Goal: Information Seeking & Learning: Learn about a topic

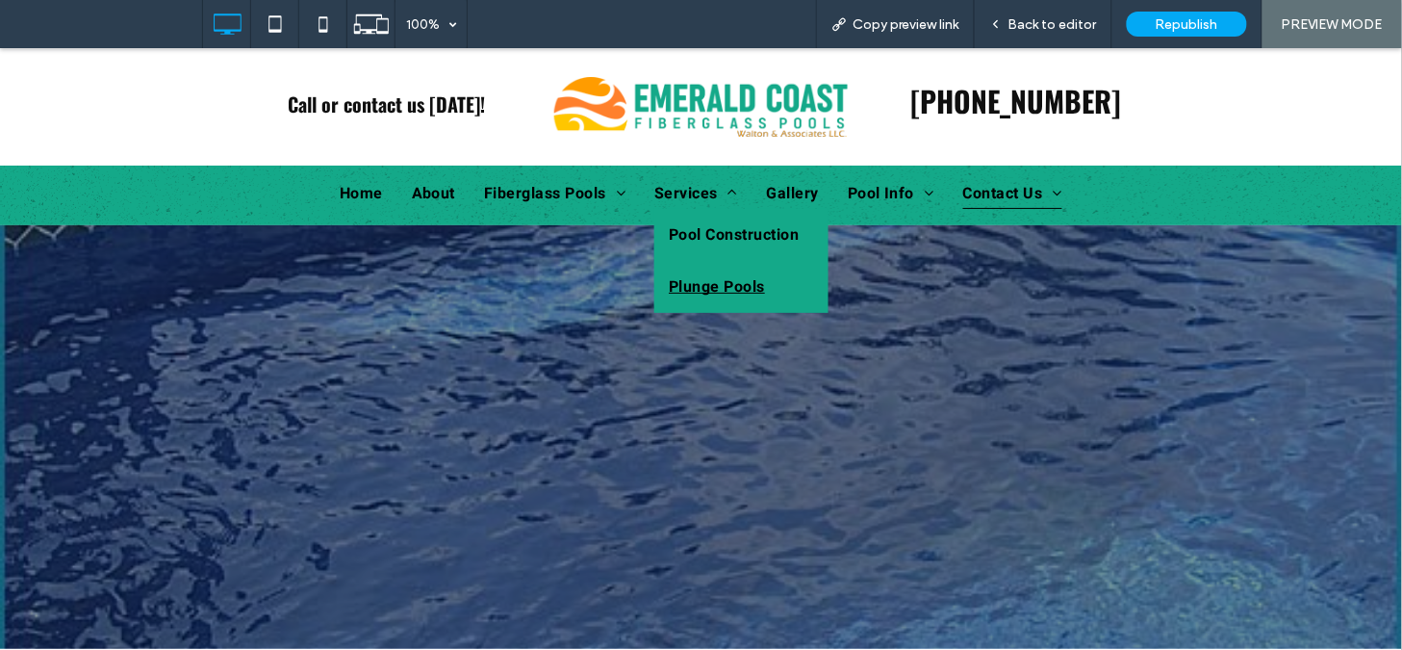
click at [708, 275] on span "Plunge Pools" at bounding box center [717, 285] width 96 height 23
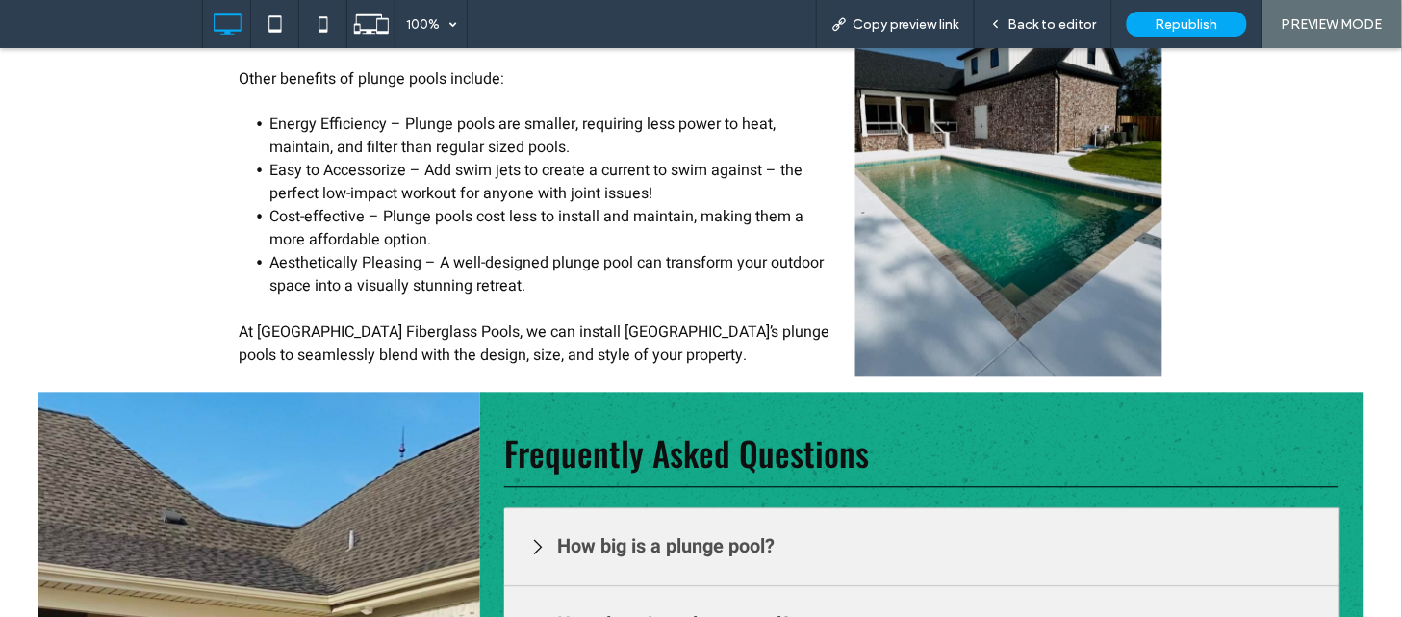
scroll to position [1091, 0]
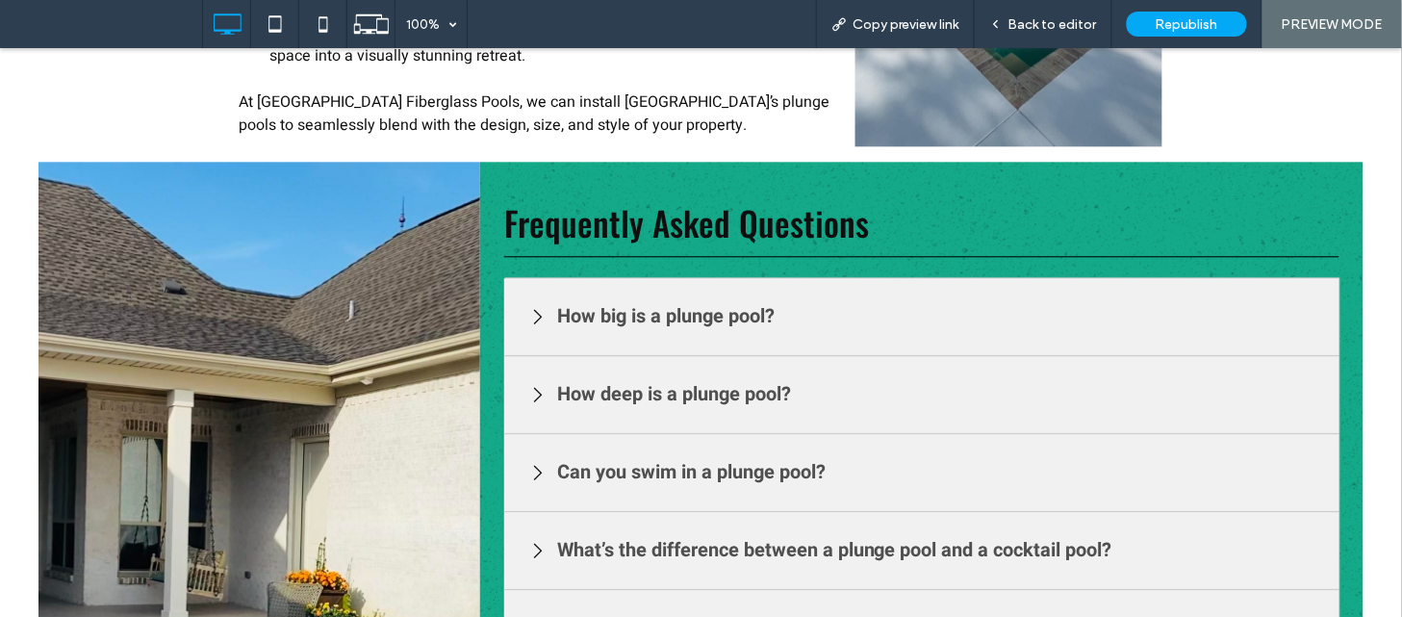
click at [739, 312] on h3 "How big is a plunge pool?" at bounding box center [665, 315] width 227 height 39
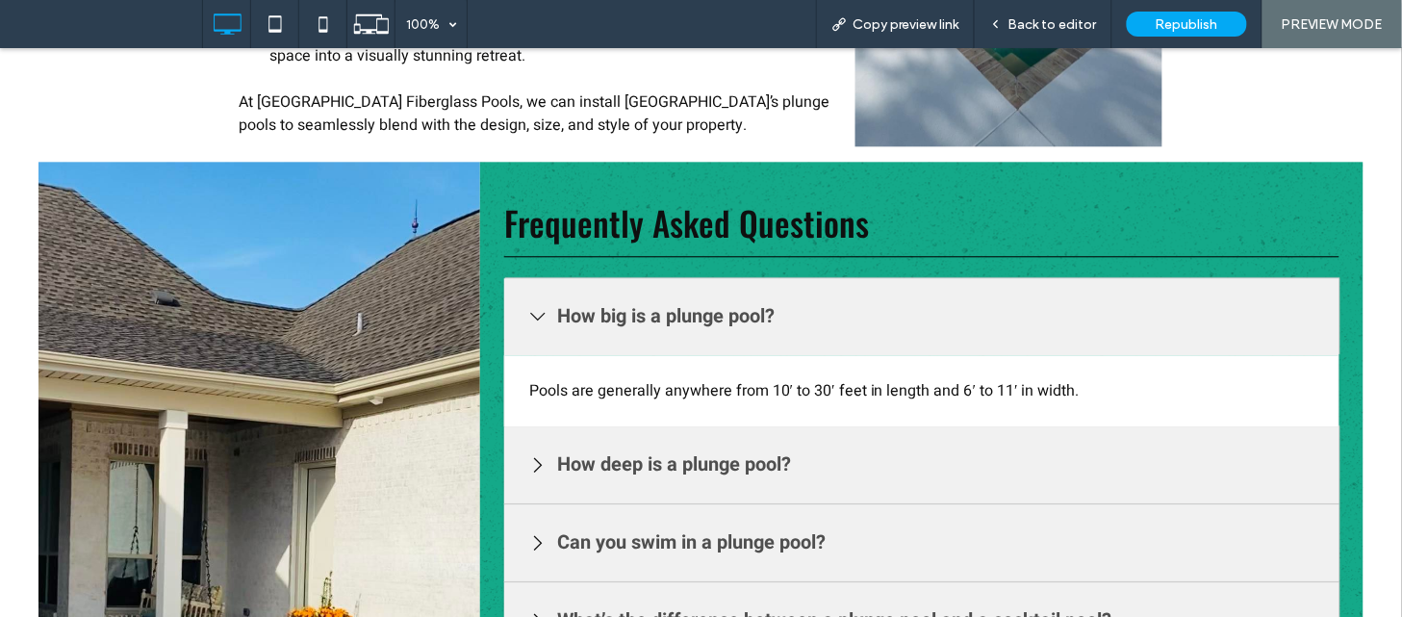
click at [578, 436] on div "How deep is a plunge pool?" at bounding box center [921, 464] width 835 height 78
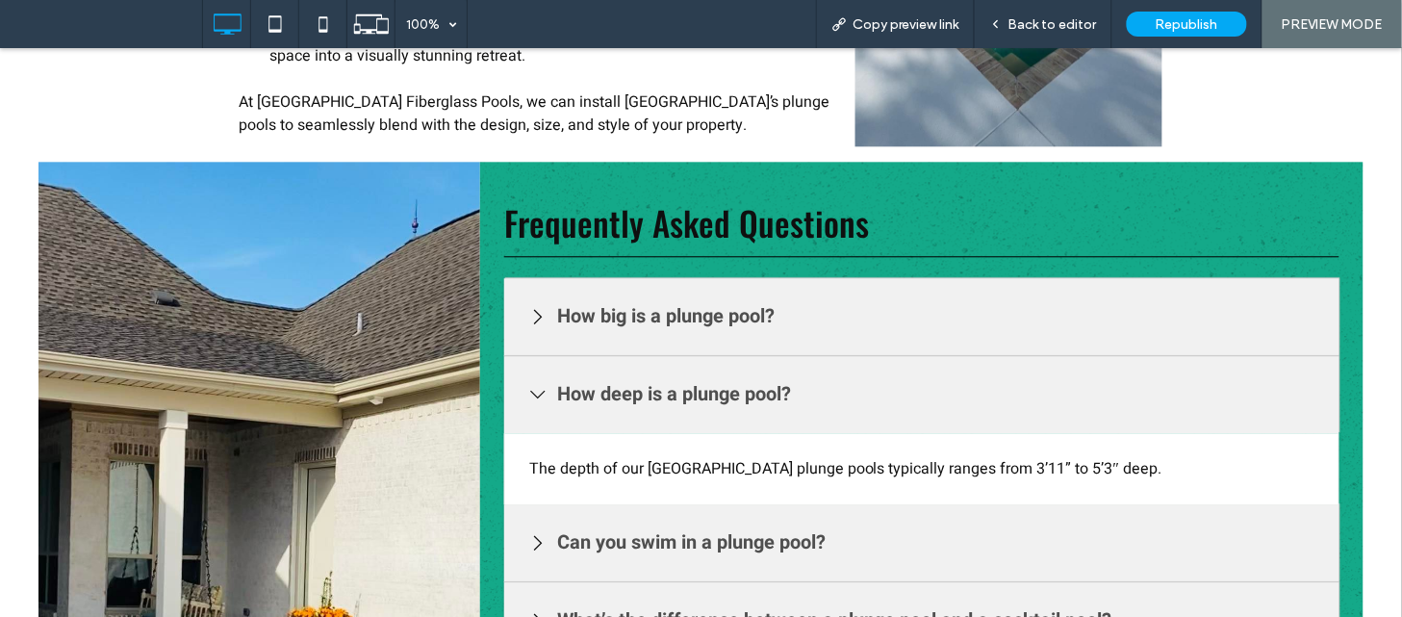
click at [681, 553] on h3 "Can you swim in a plunge pool?" at bounding box center [691, 542] width 278 height 39
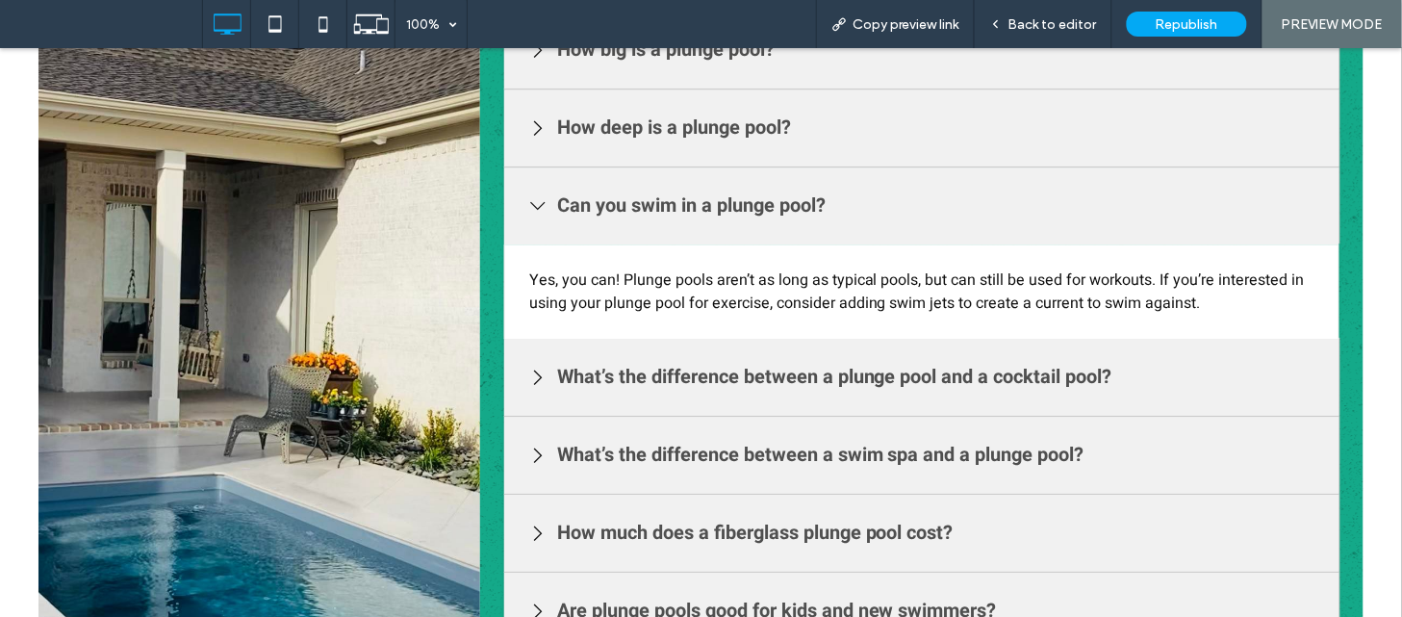
scroll to position [1390, 0]
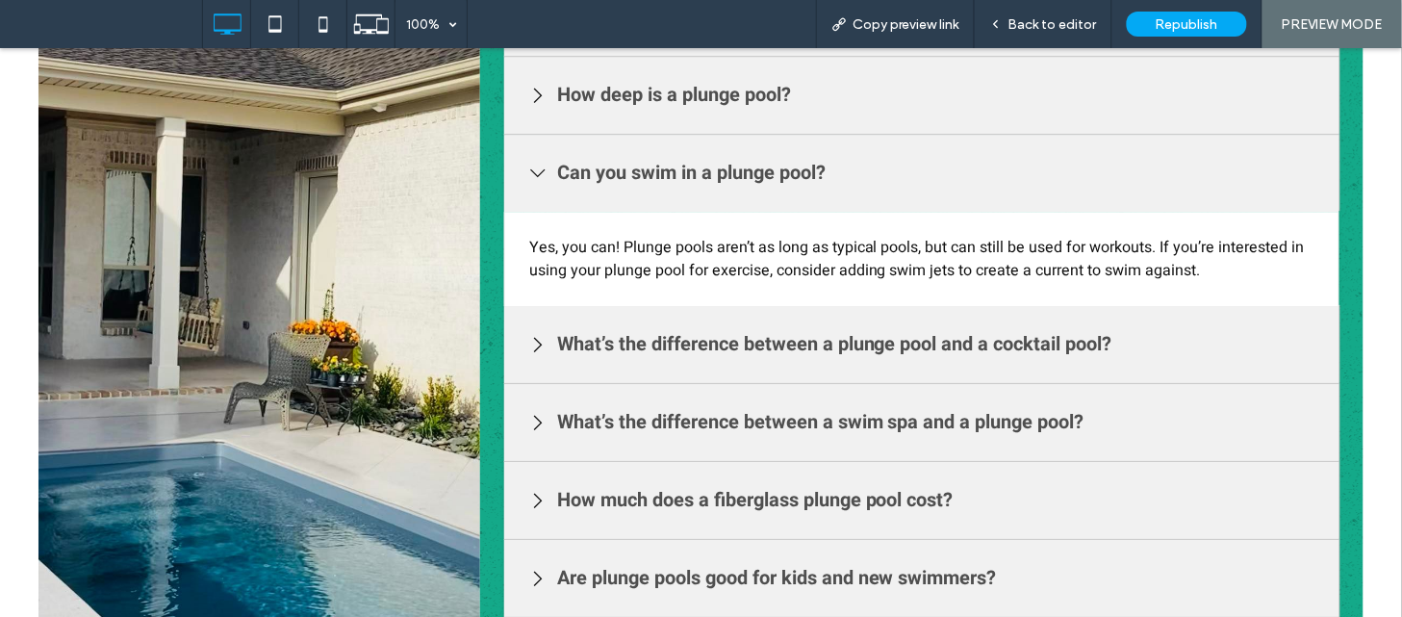
click at [681, 338] on h3 "What’s the difference between a plunge pool and a cocktail pool?" at bounding box center [834, 343] width 565 height 39
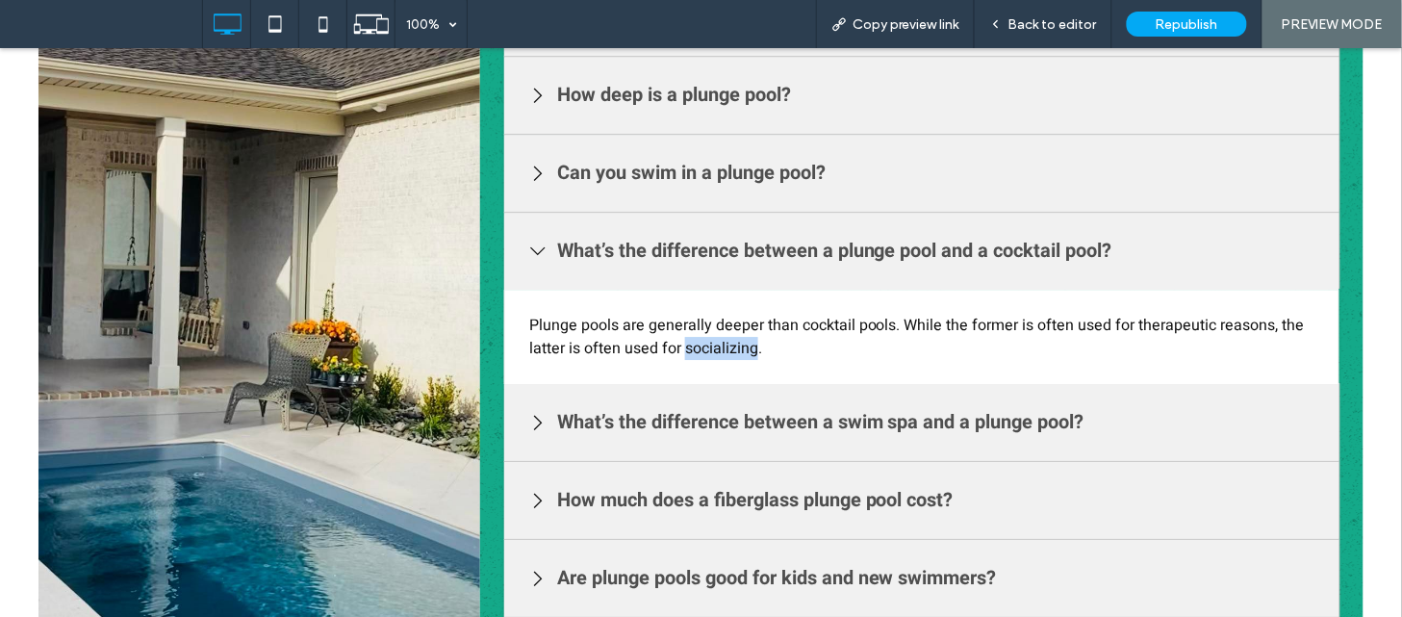
click at [681, 338] on p "Plunge pools are generally deeper than cocktail pools. While the former is ofte…" at bounding box center [921, 336] width 835 height 94
click at [562, 406] on h3 "What’s the difference between a swim spa and a plunge pool?" at bounding box center [820, 421] width 537 height 39
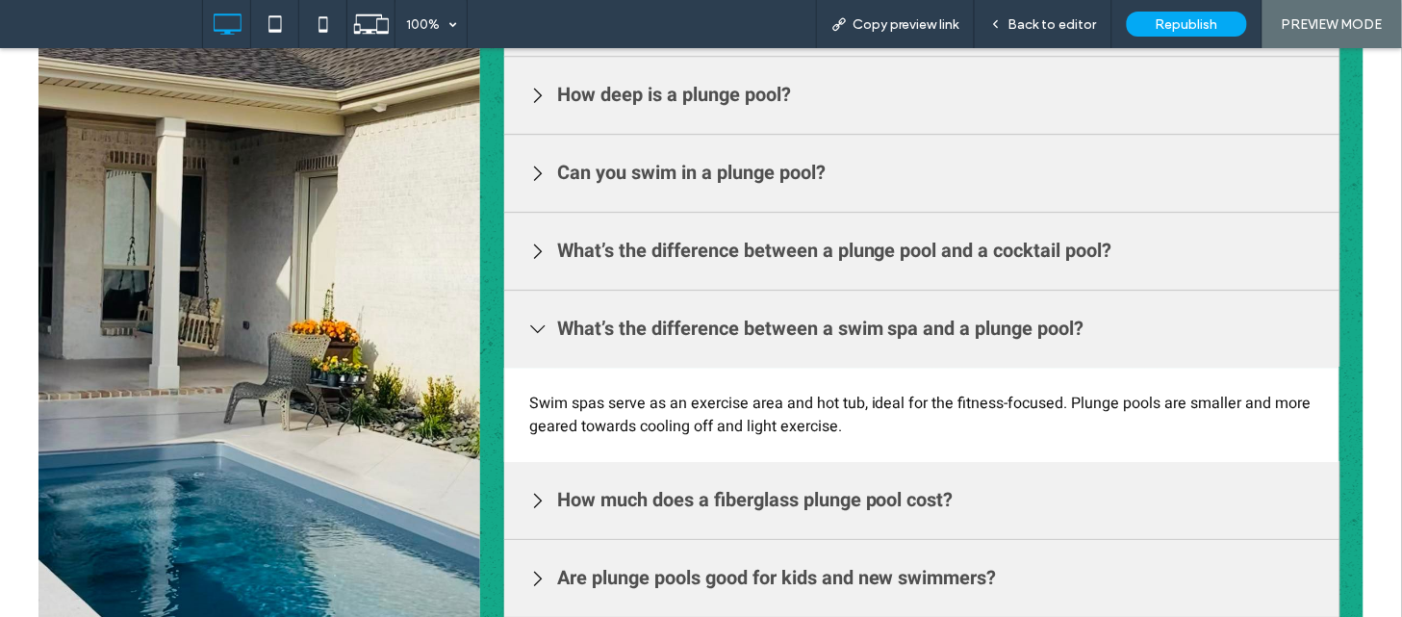
click at [544, 487] on span at bounding box center [538, 499] width 29 height 29
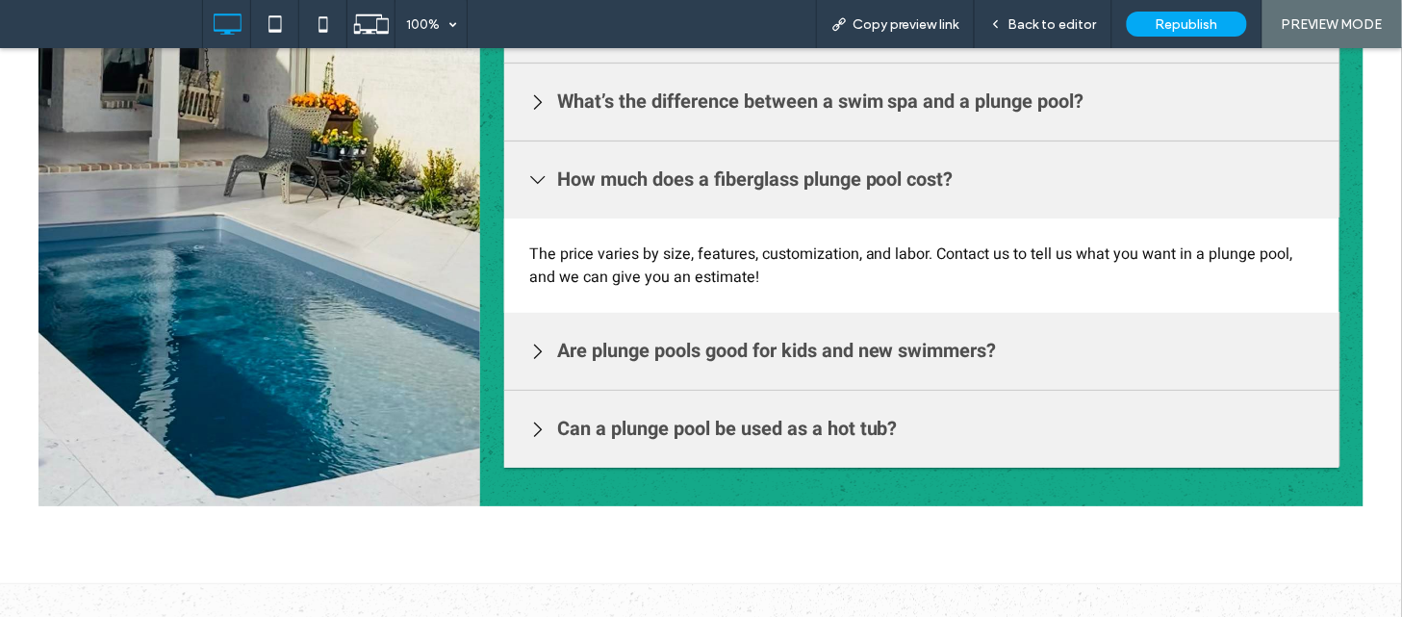
scroll to position [1733, 0]
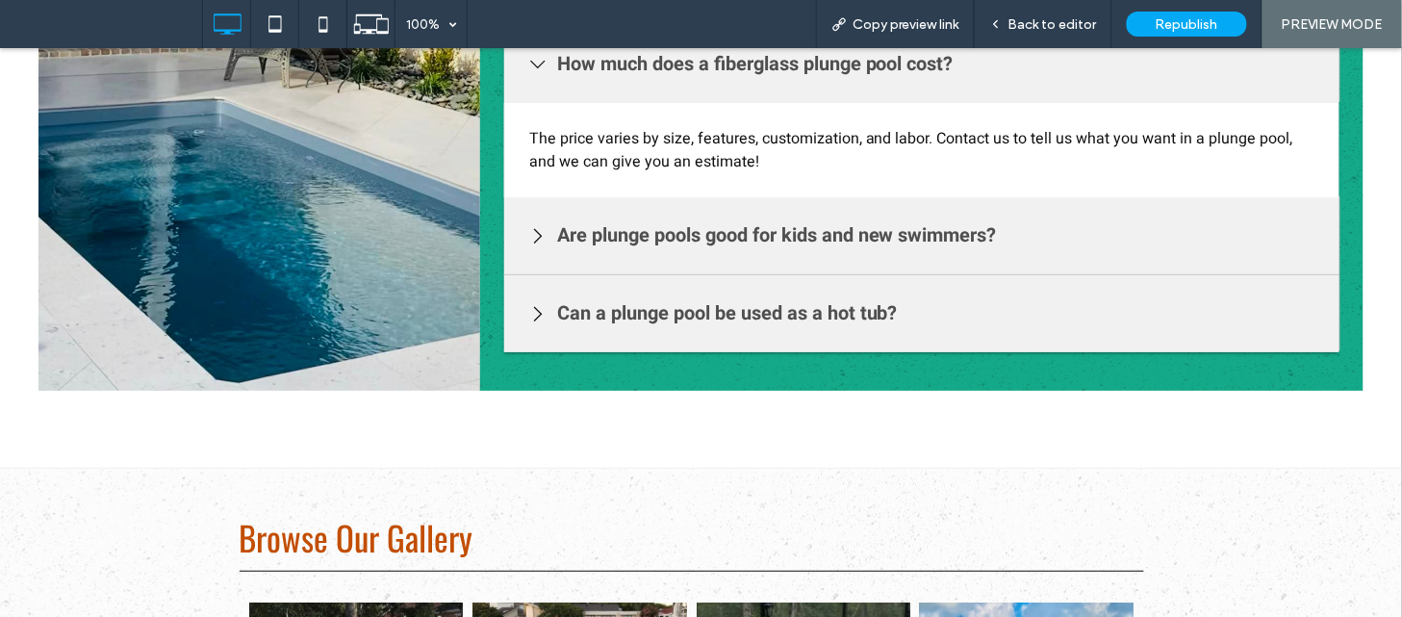
click at [592, 222] on h3 "Are plunge pools good for kids and new swimmers?" at bounding box center [777, 235] width 450 height 39
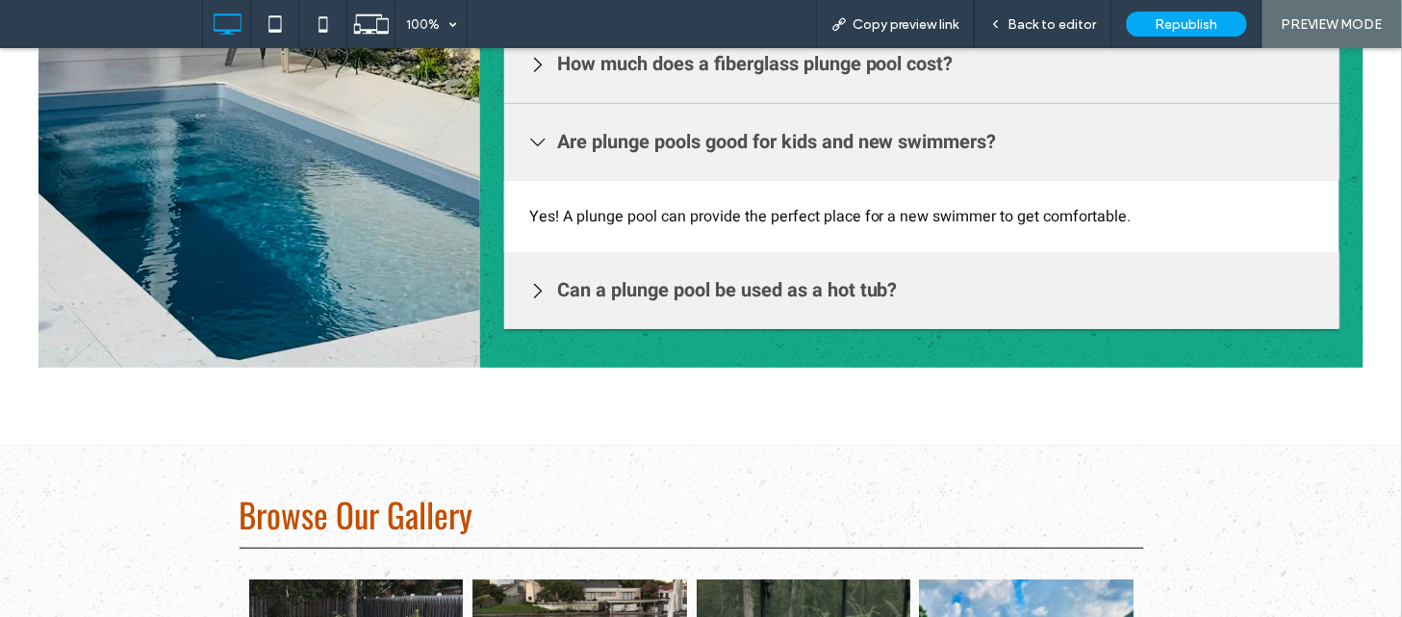
click at [608, 301] on h3 "Can a plunge pool be used as a hot tub?" at bounding box center [727, 289] width 350 height 39
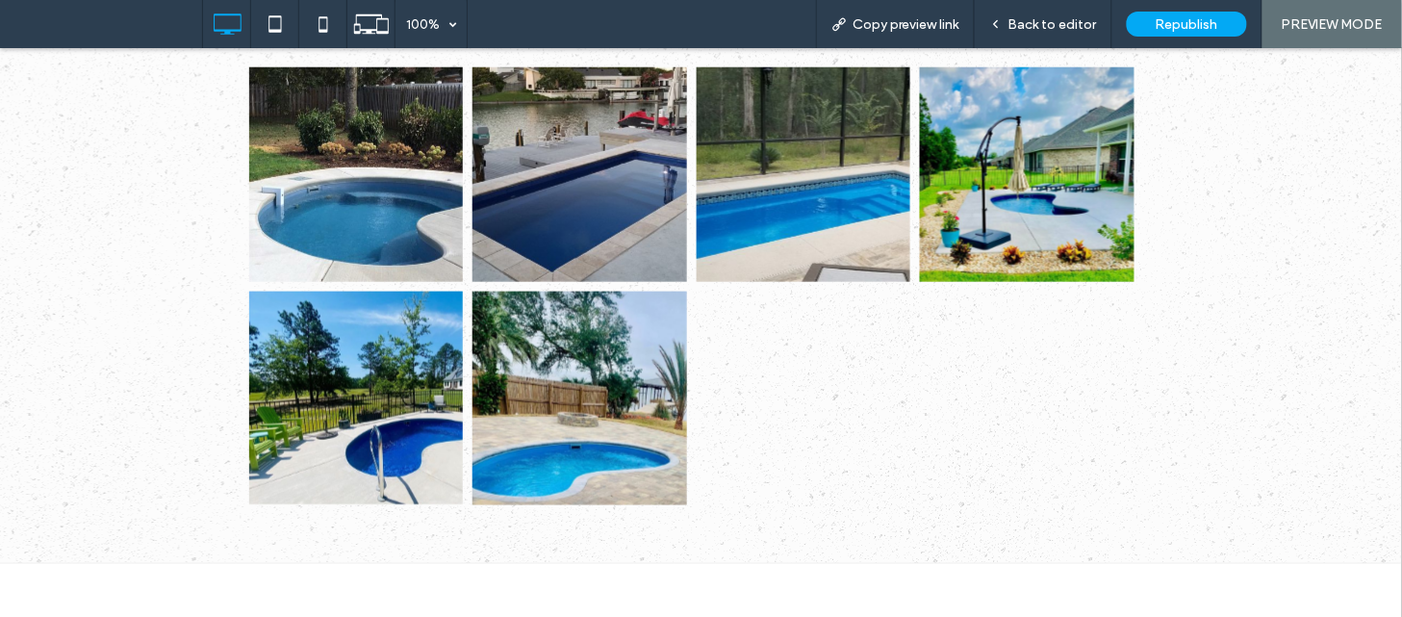
scroll to position [2169, 0]
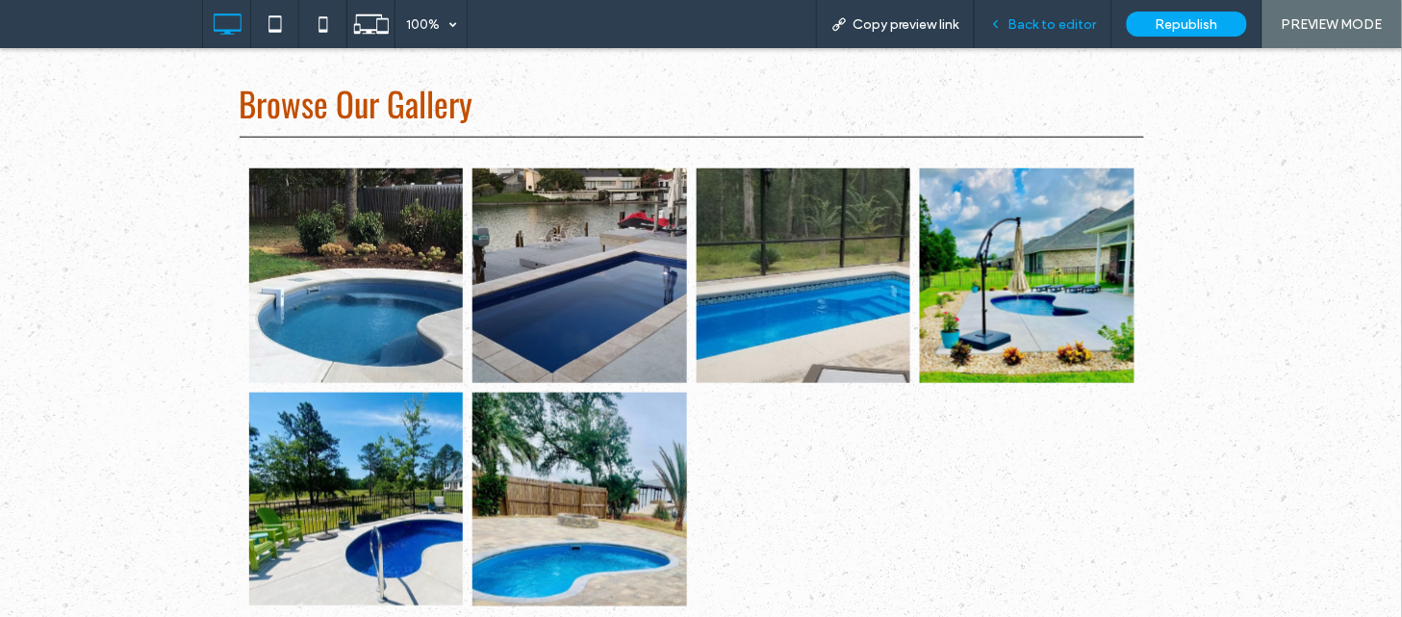
click at [1008, 21] on div "Back to editor" at bounding box center [1043, 24] width 137 height 16
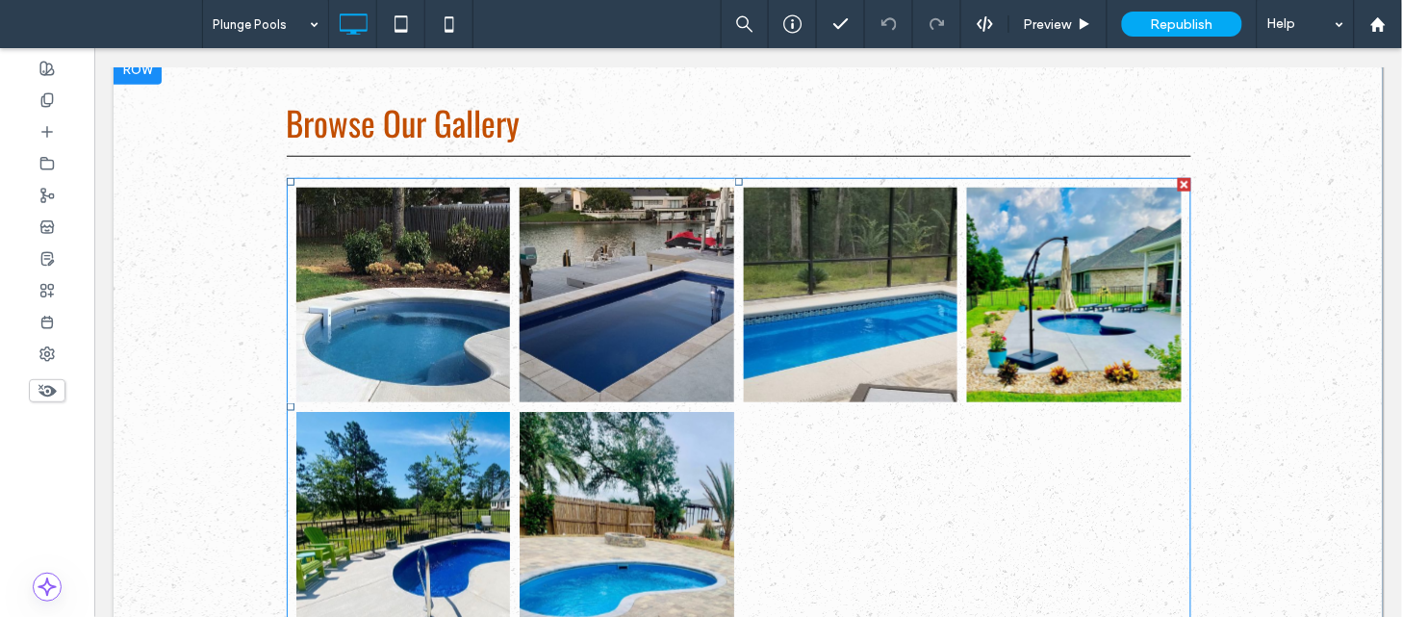
click at [372, 291] on link at bounding box center [402, 294] width 215 height 215
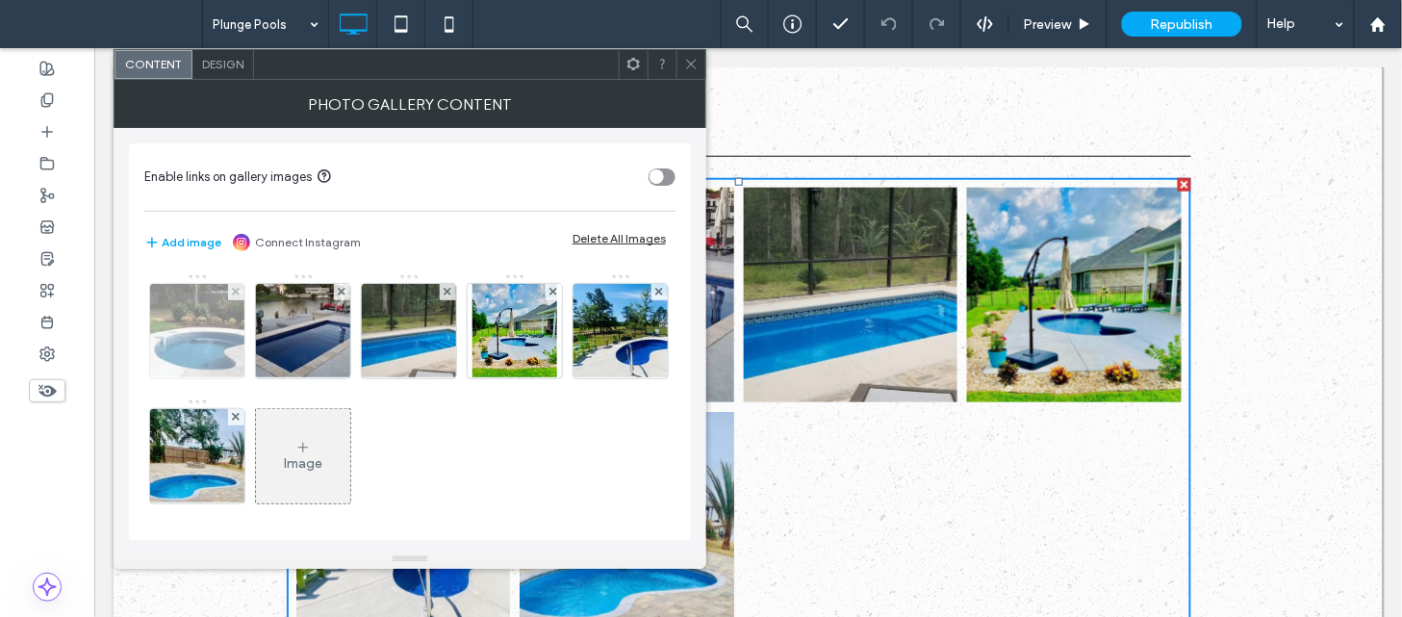
click at [200, 332] on img at bounding box center [197, 331] width 141 height 94
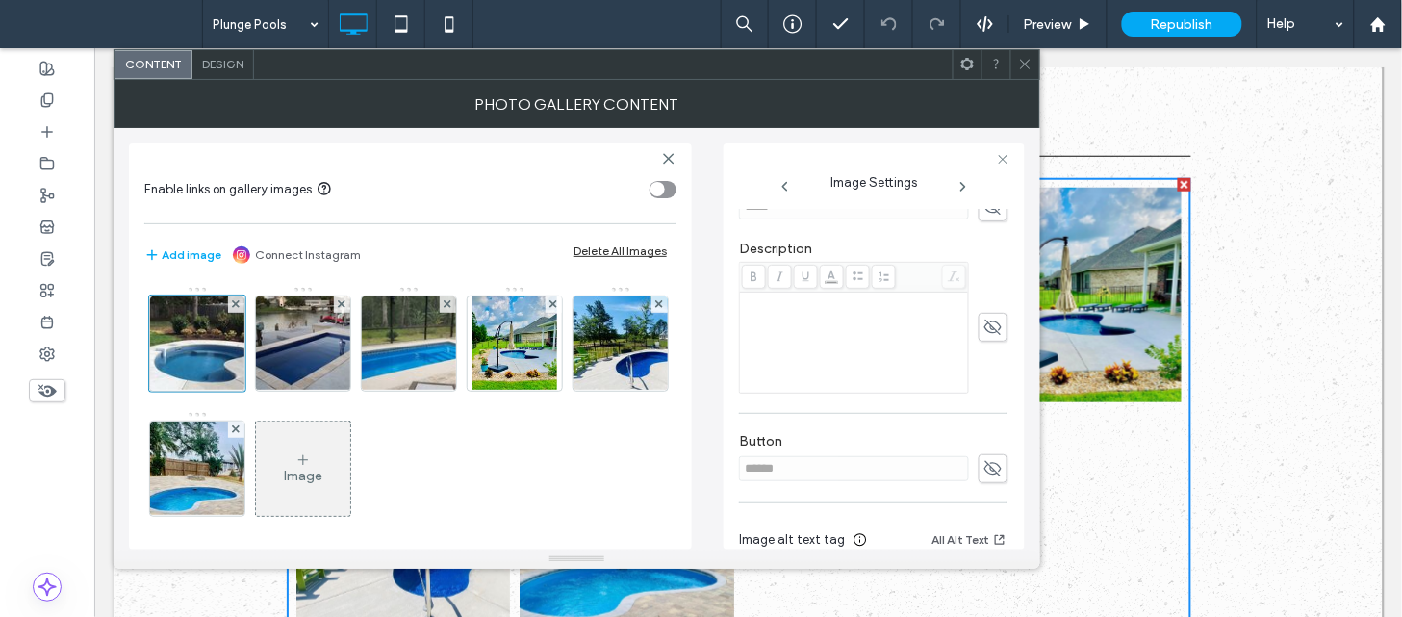
scroll to position [486, 0]
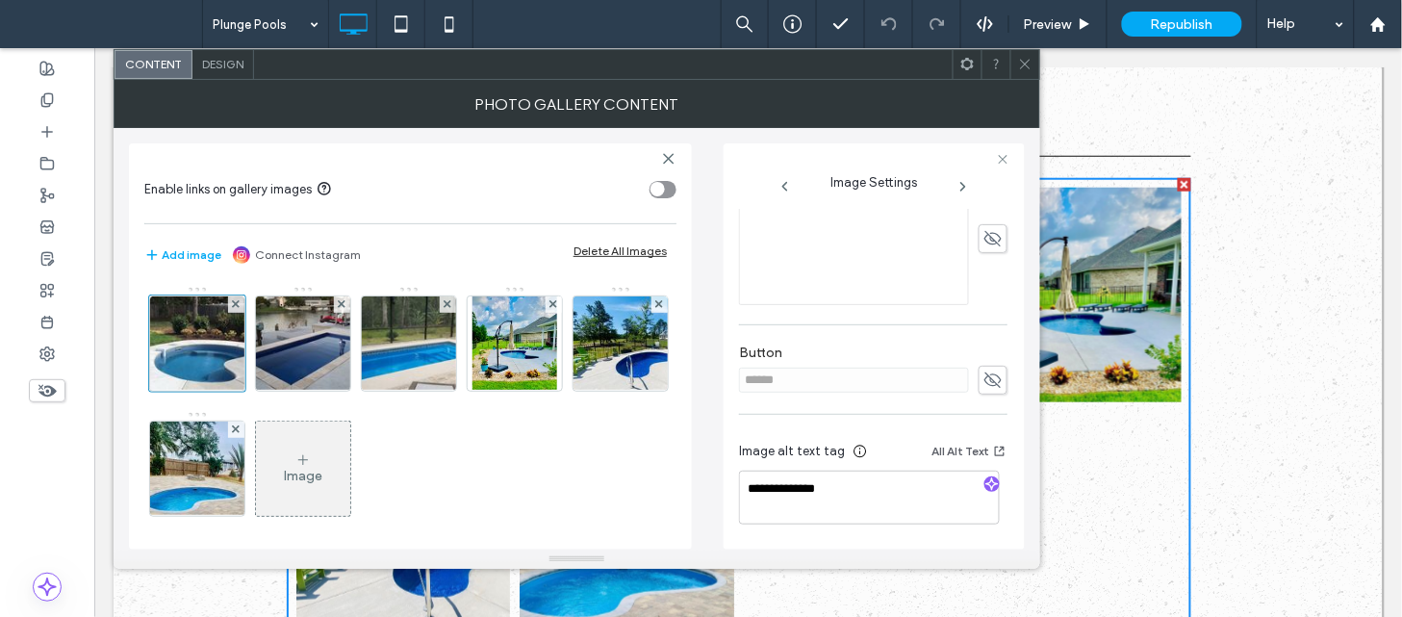
click at [963, 191] on icon at bounding box center [963, 186] width 15 height 15
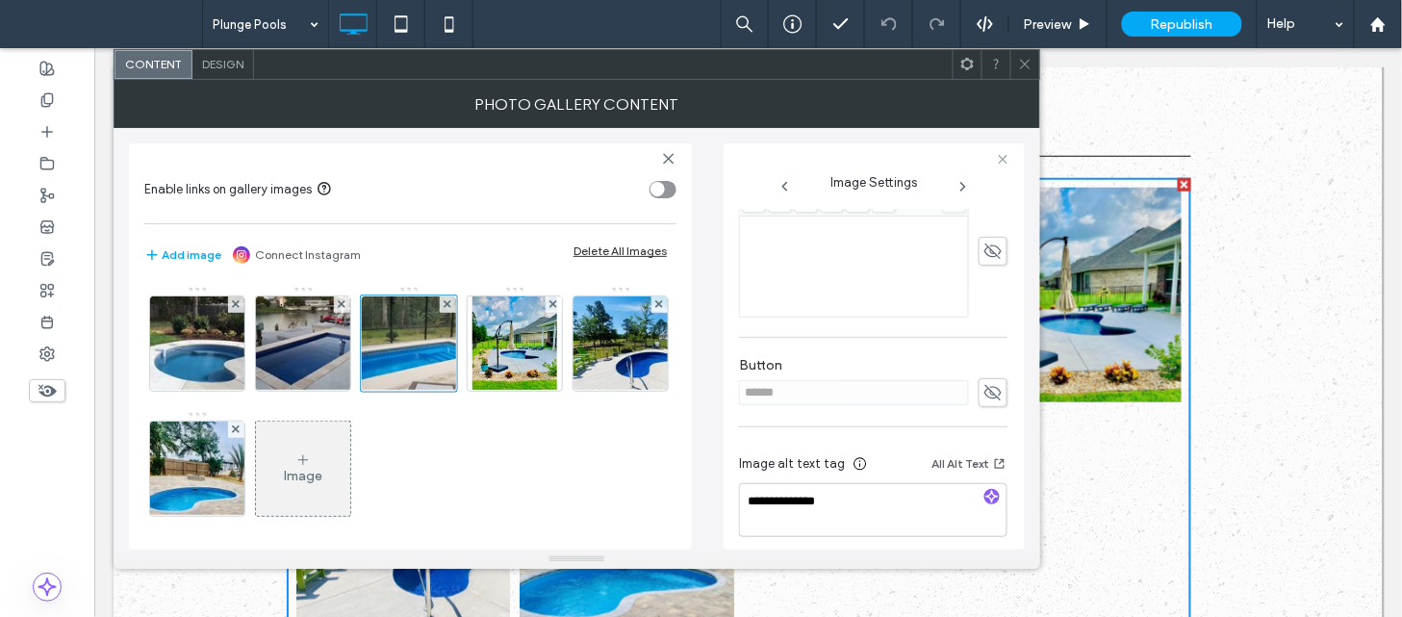
scroll to position [501, 0]
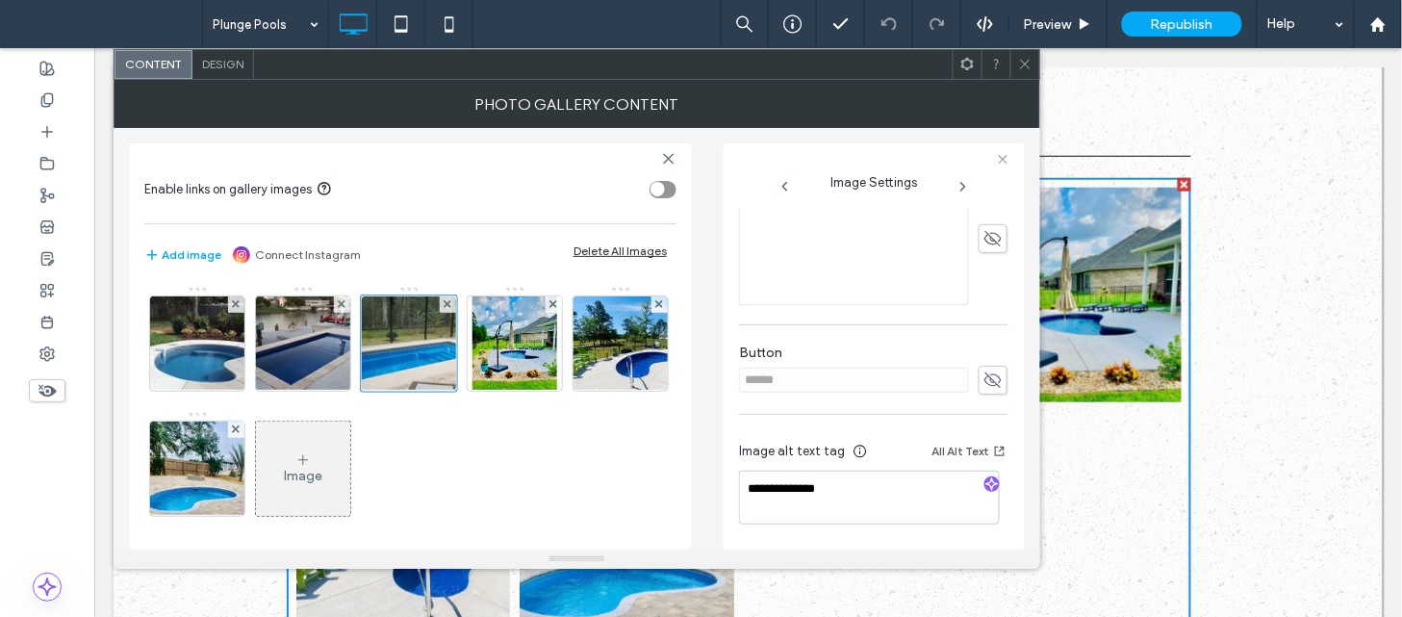
click at [963, 190] on icon at bounding box center [963, 186] width 15 height 15
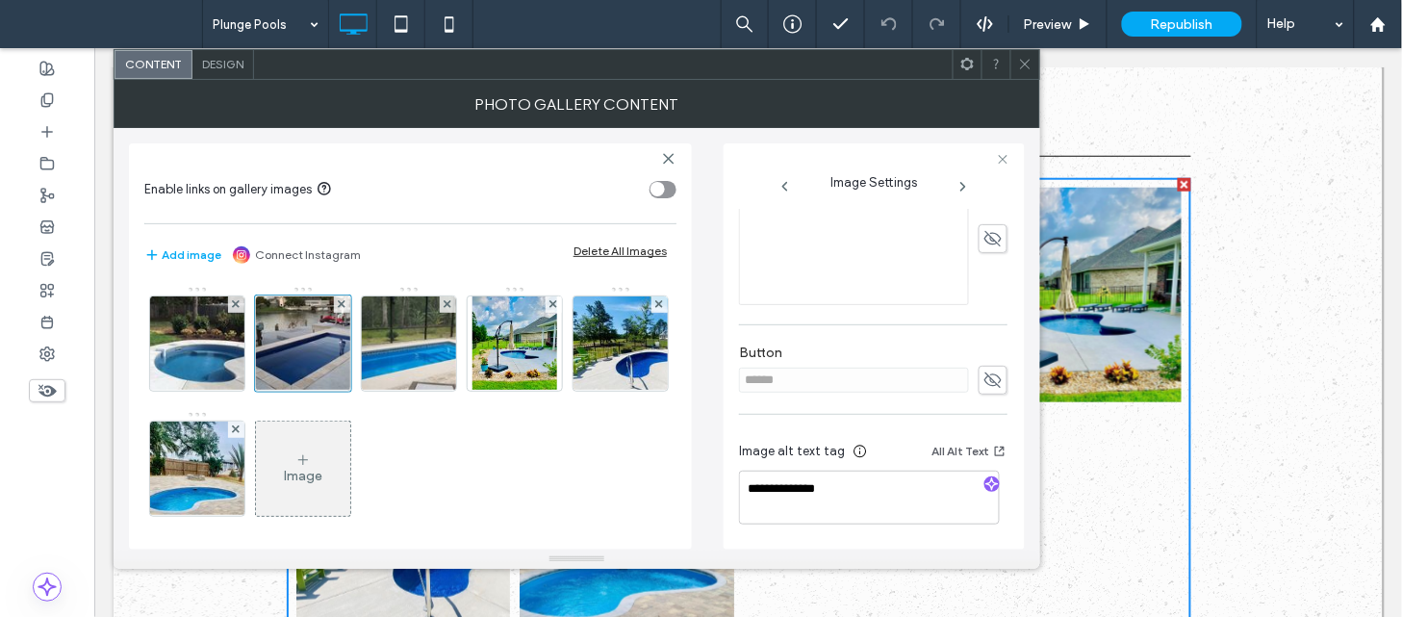
scroll to position [486, 0]
click at [963, 183] on icon at bounding box center [963, 186] width 15 height 15
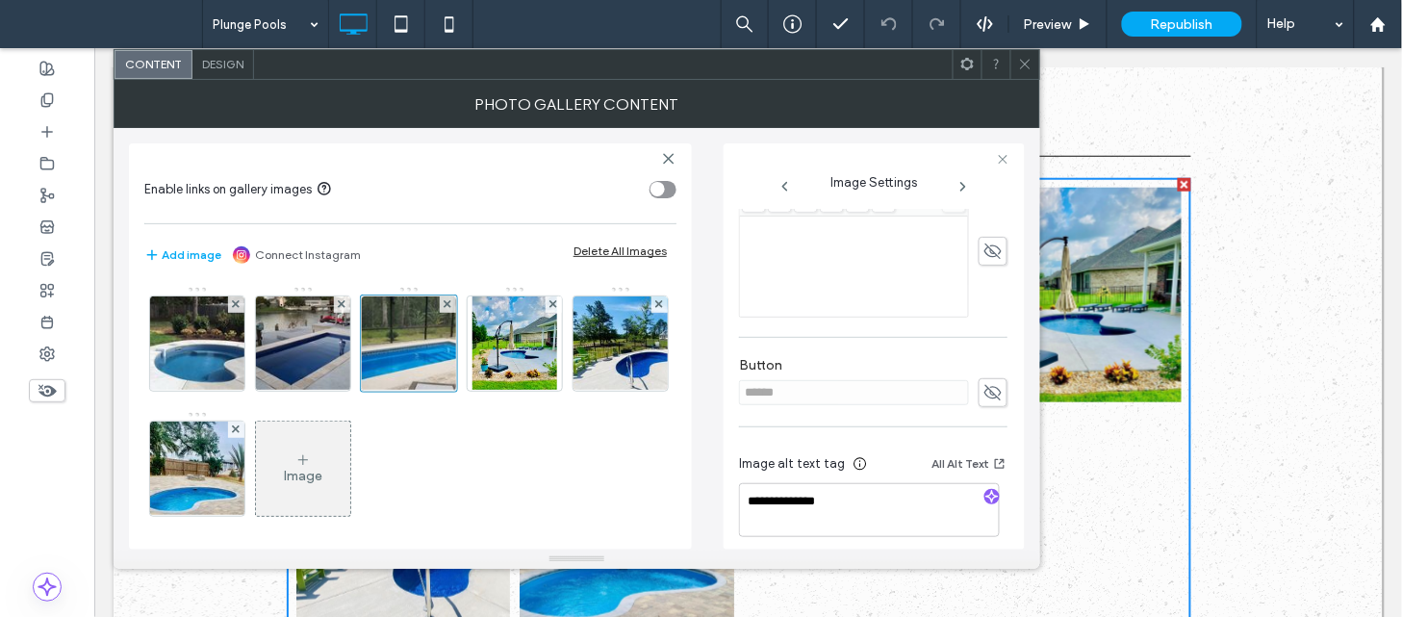
scroll to position [501, 0]
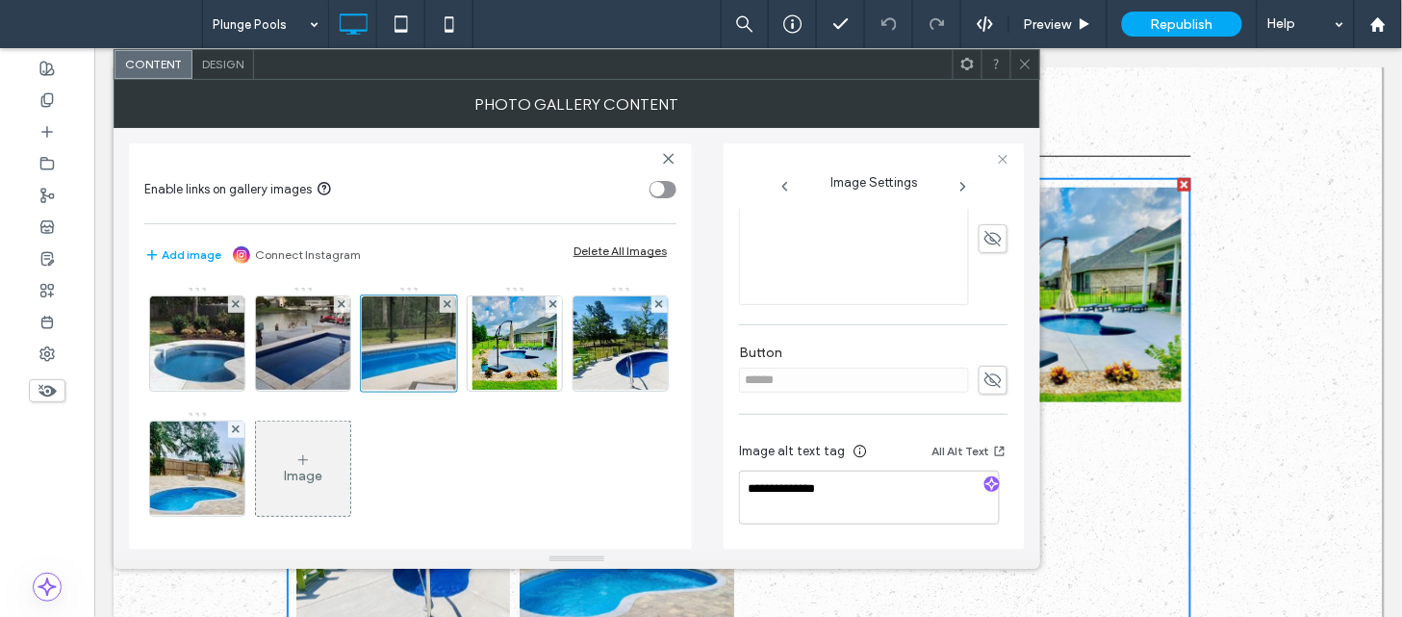
click at [963, 183] on icon at bounding box center [963, 186] width 15 height 15
click at [989, 190] on span at bounding box center [963, 186] width 92 height 15
click at [966, 193] on icon at bounding box center [963, 186] width 15 height 15
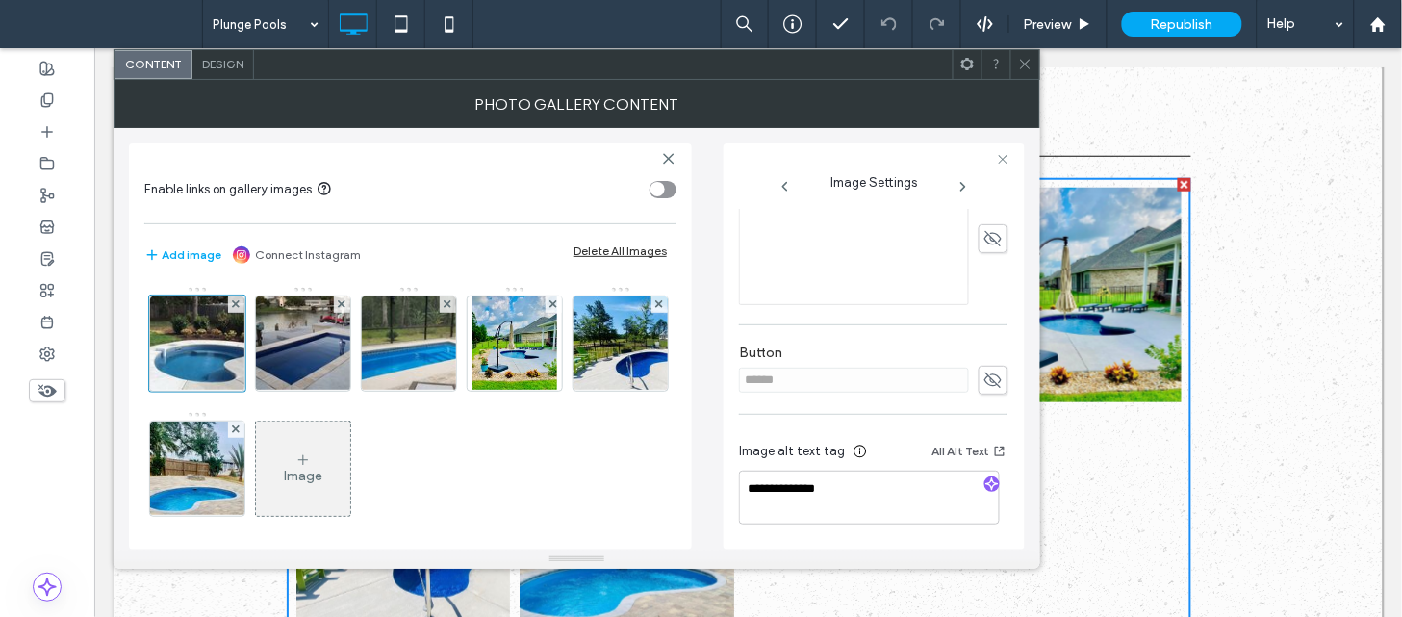
click at [961, 189] on icon at bounding box center [963, 186] width 15 height 15
click at [1031, 78] on span at bounding box center [1025, 64] width 14 height 29
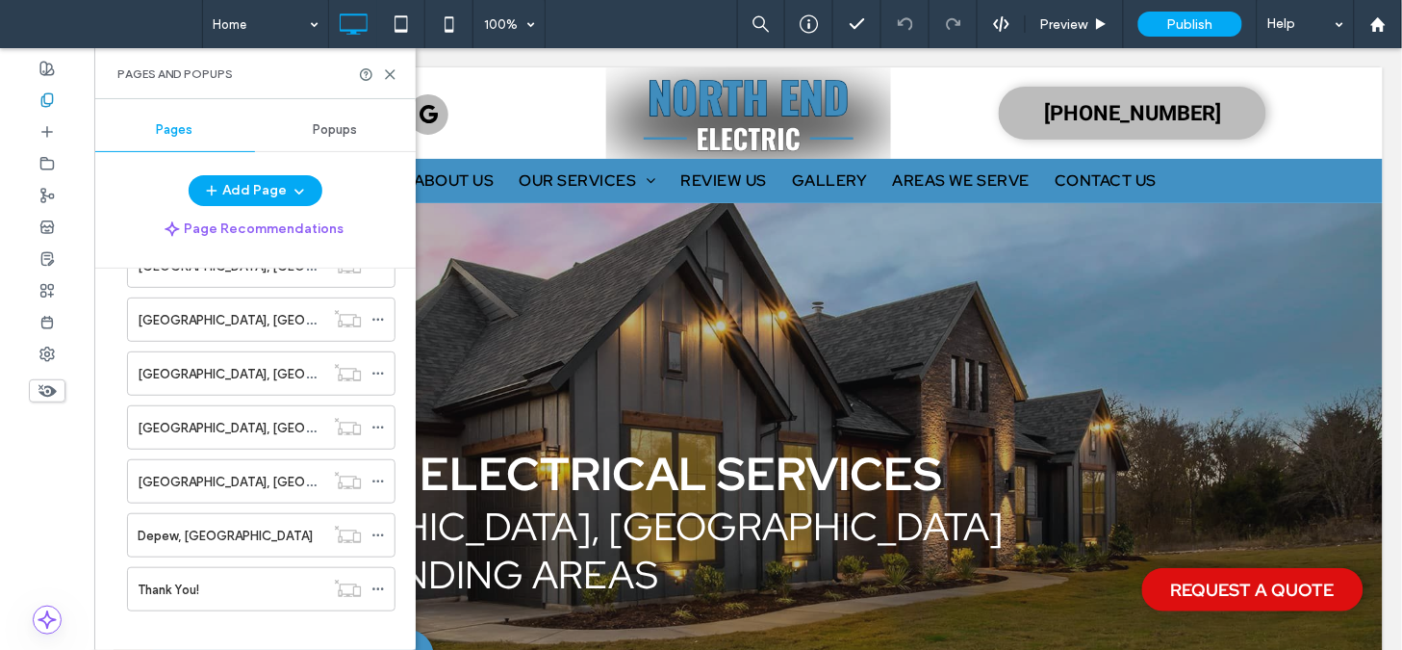
scroll to position [564, 0]
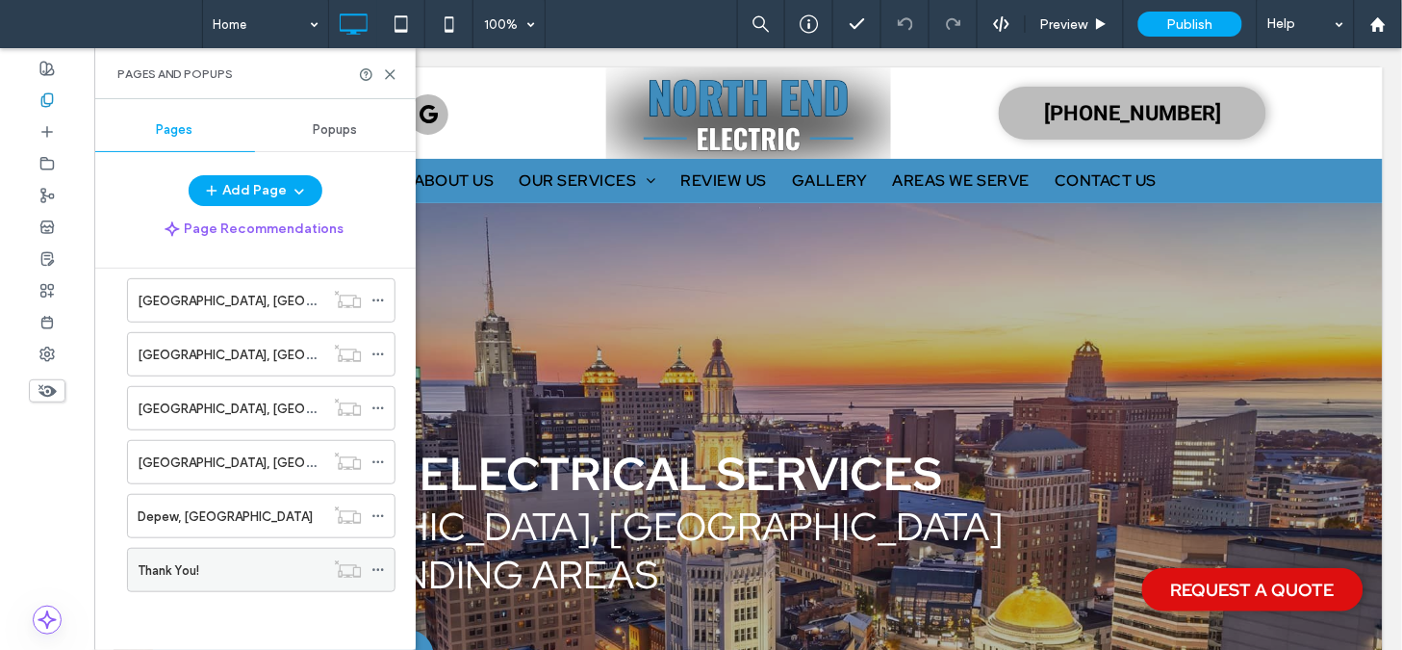
click at [370, 563] on div at bounding box center [347, 568] width 47 height 19
click at [373, 570] on use at bounding box center [377, 570] width 11 height 3
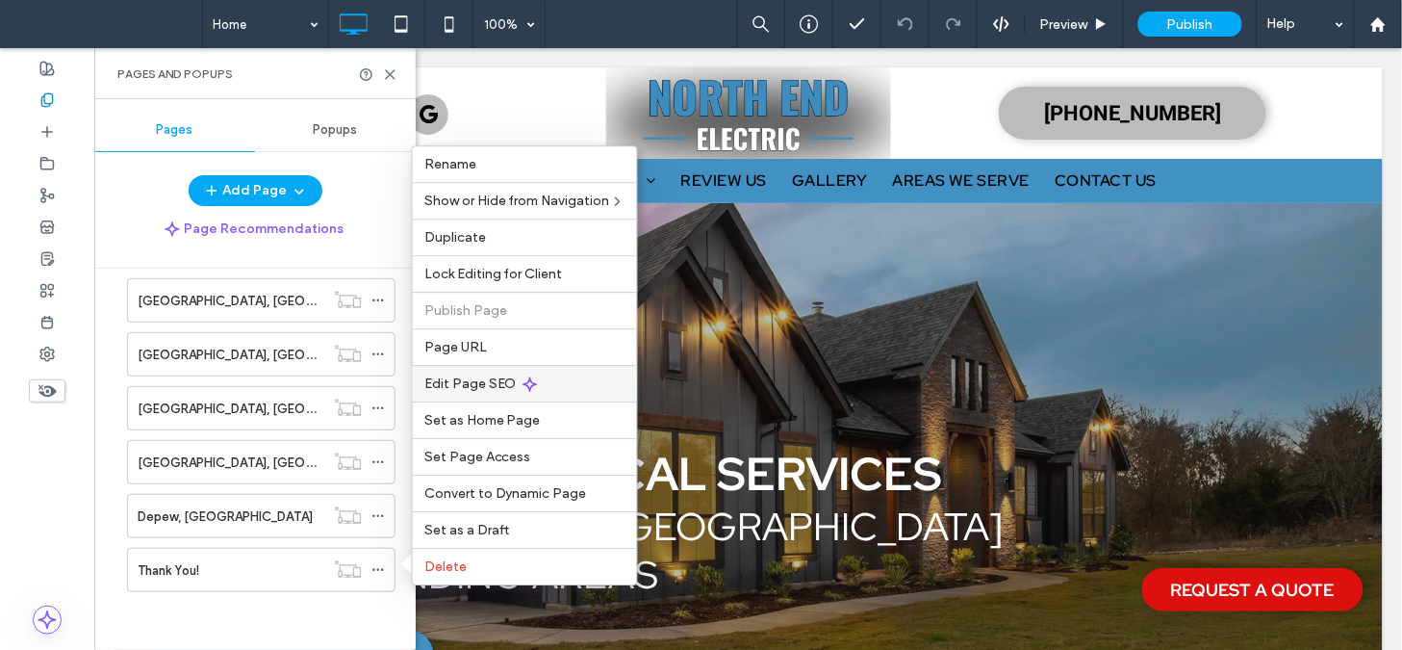
click at [524, 379] on icon at bounding box center [530, 383] width 15 height 15
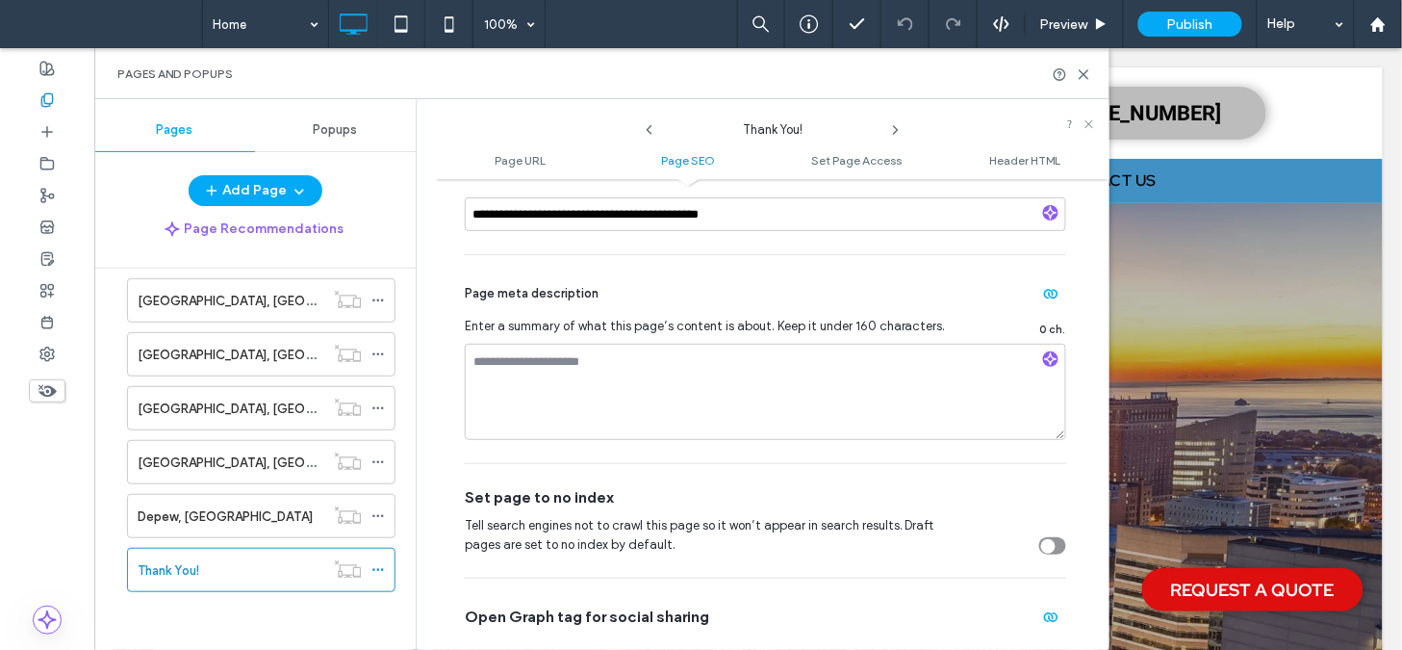
scroll to position [449, 0]
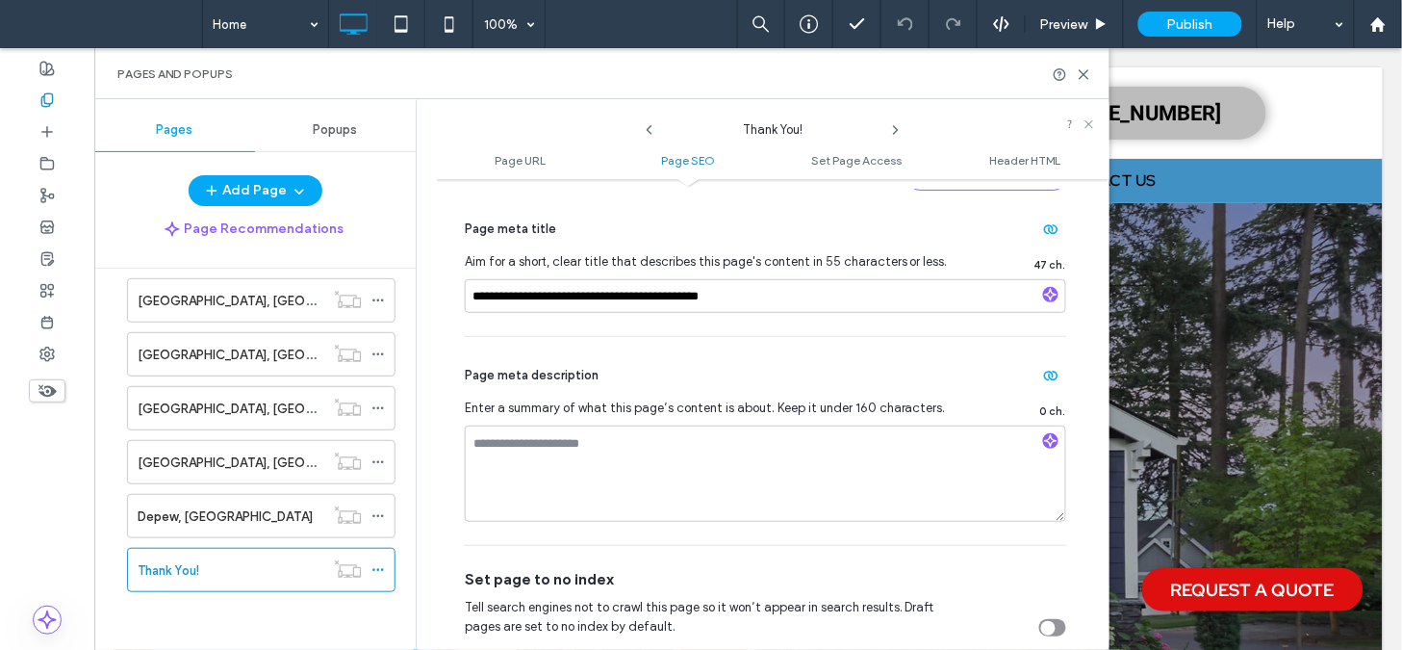
click at [647, 128] on icon at bounding box center [649, 129] width 15 height 15
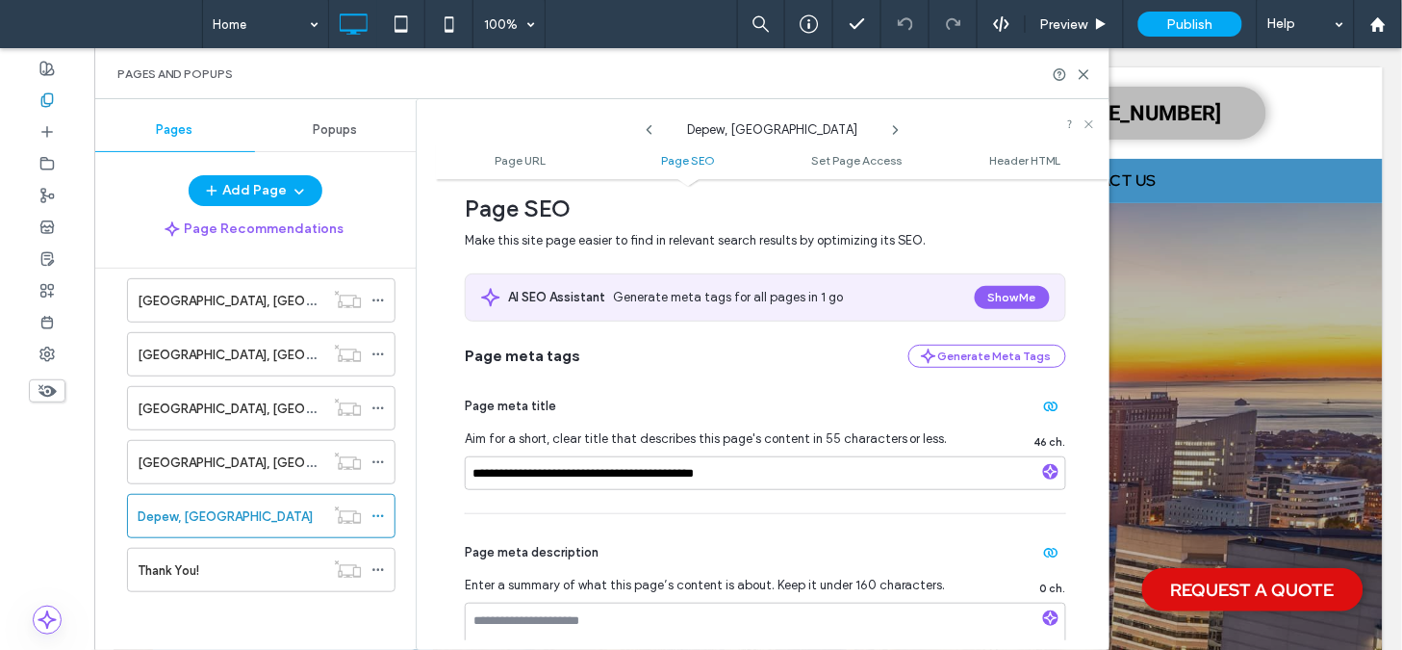
scroll to position [311, 0]
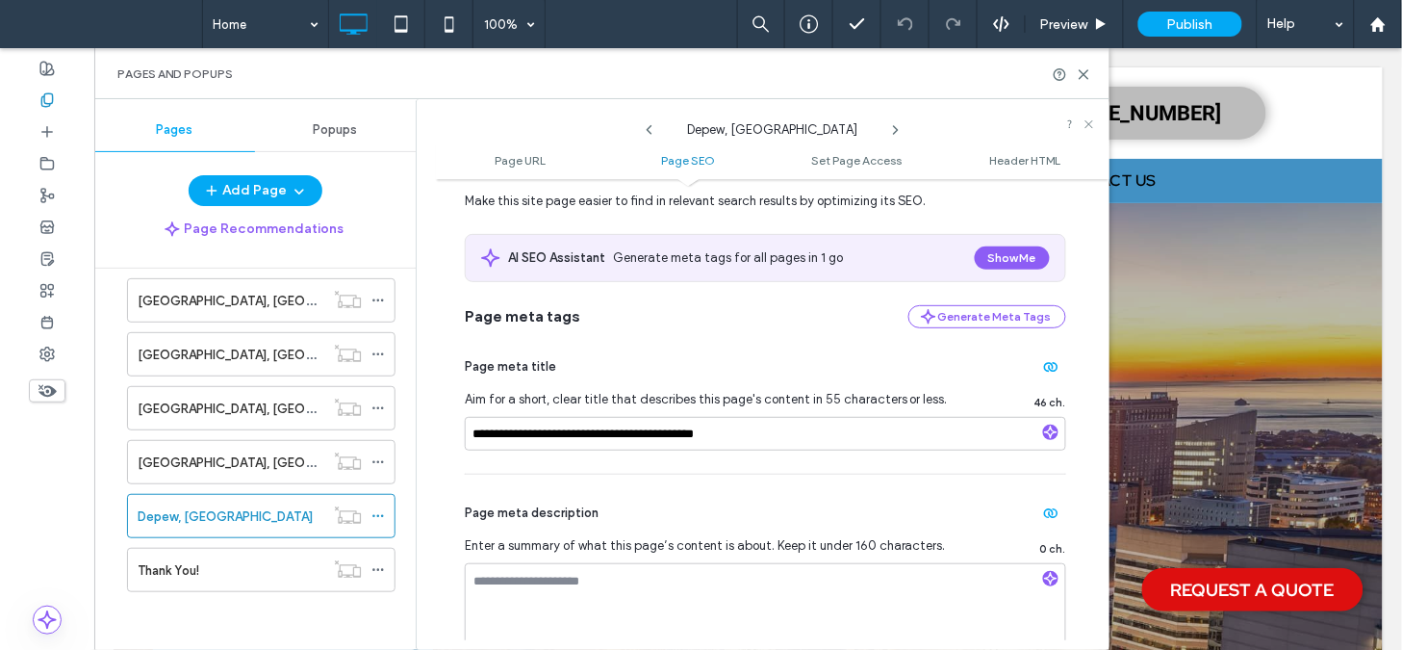
click at [892, 136] on icon at bounding box center [895, 129] width 15 height 15
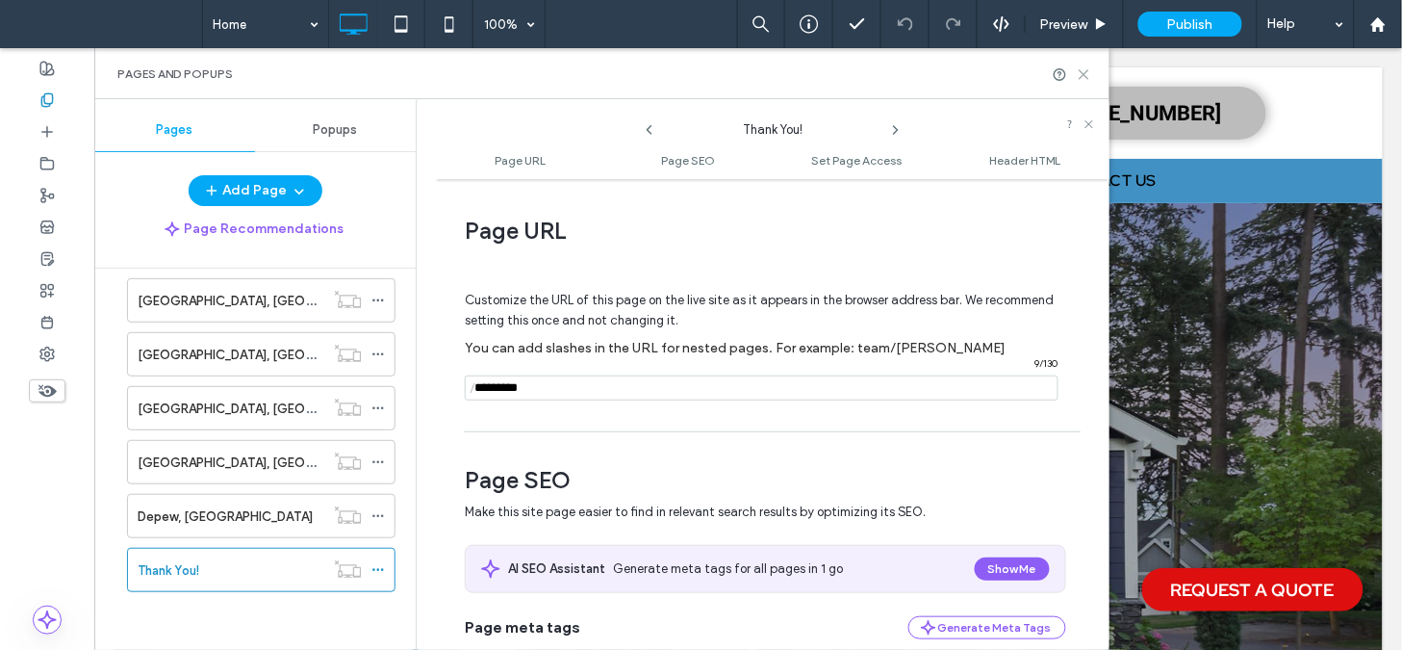
click at [1079, 75] on div at bounding box center [1072, 74] width 39 height 14
click at [1079, 75] on icon at bounding box center [1084, 74] width 14 height 14
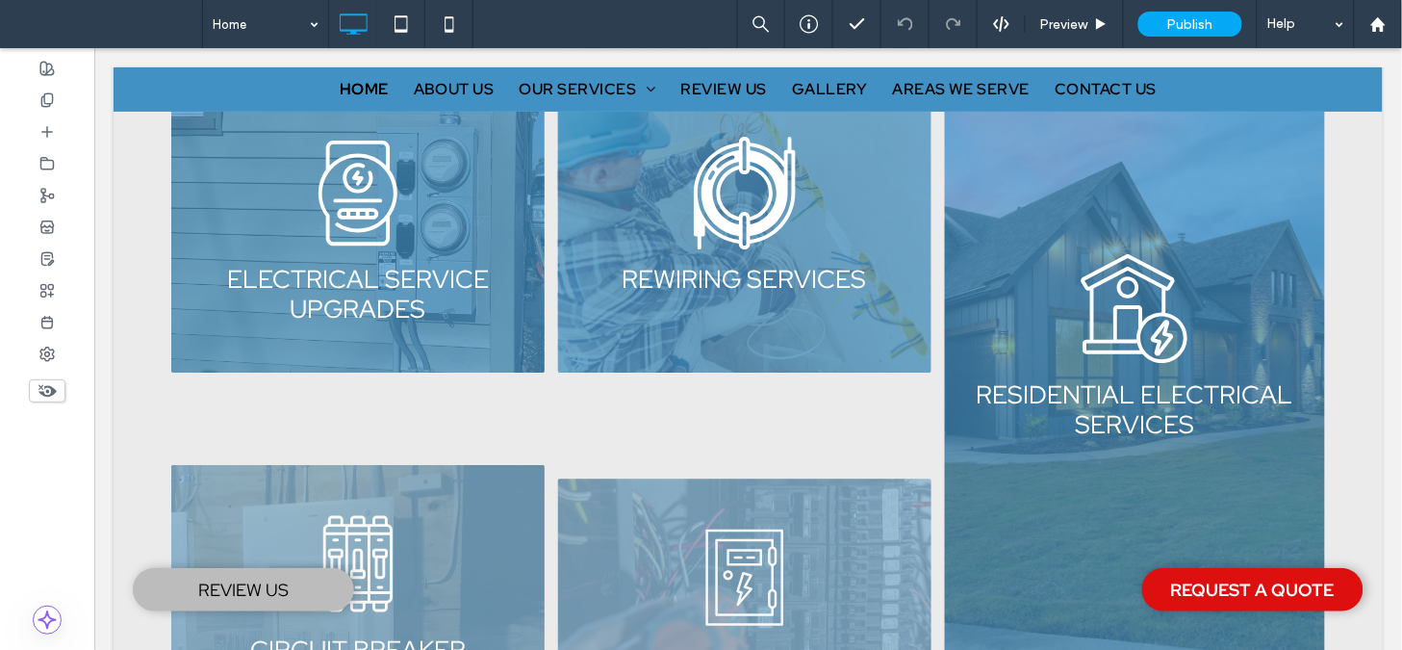
scroll to position [235, 0]
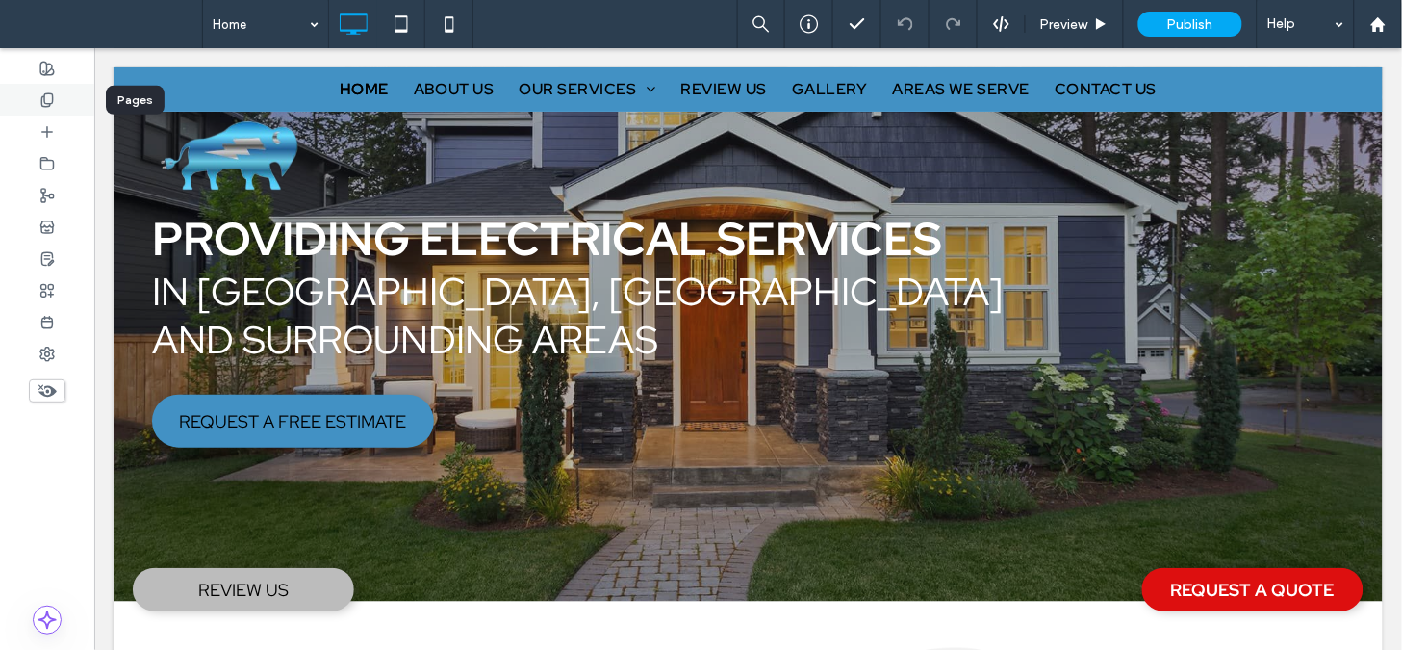
click at [63, 88] on div at bounding box center [47, 100] width 94 height 32
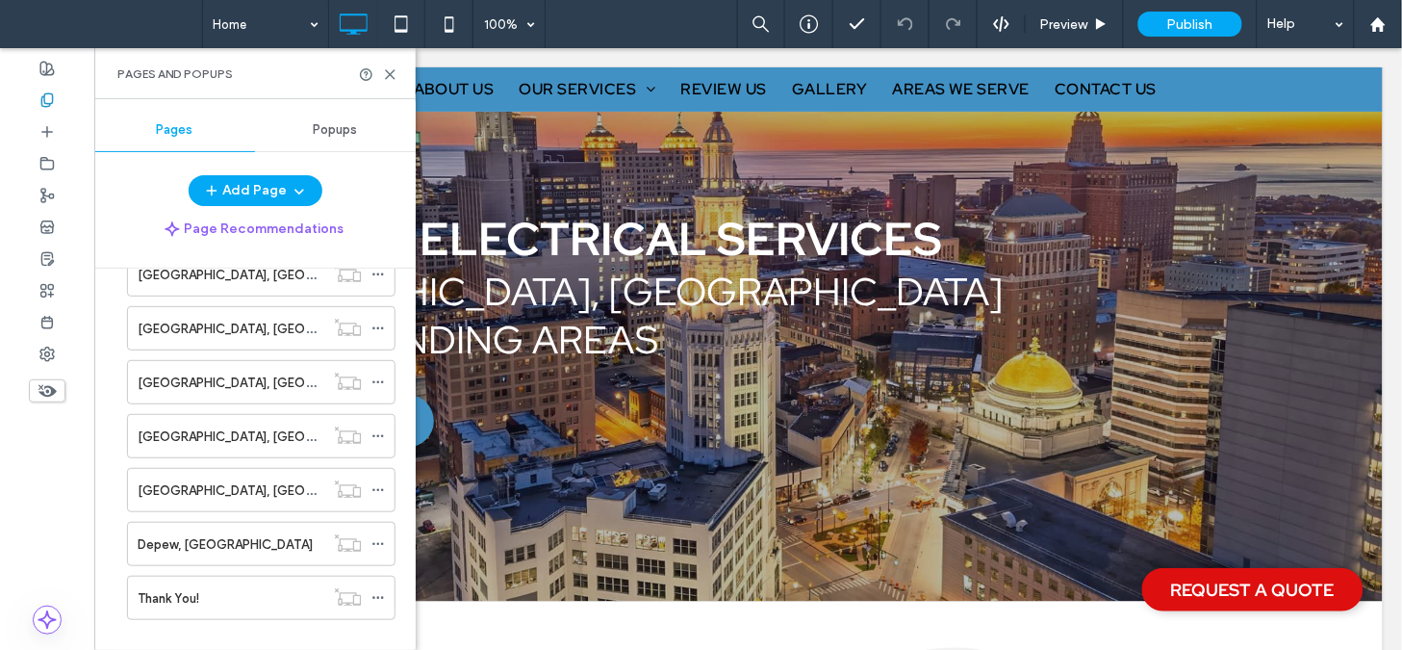
scroll to position [564, 0]
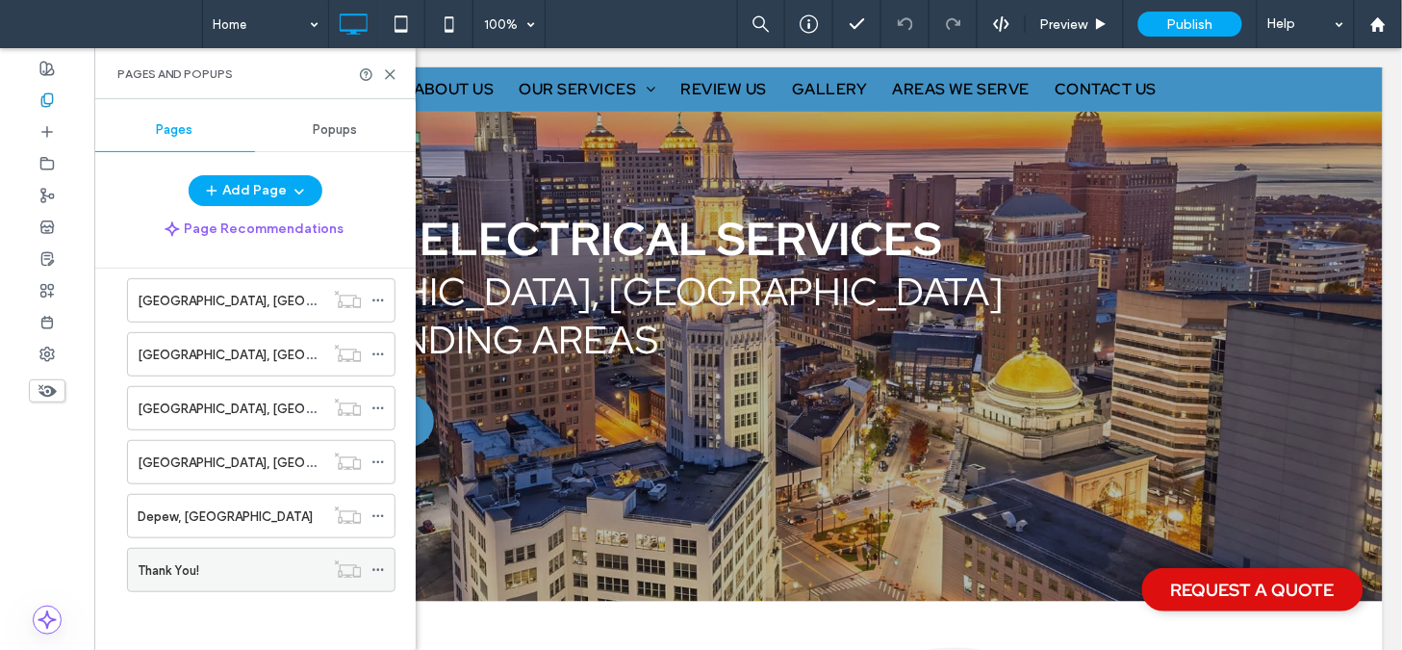
click at [270, 558] on div "Thank You!" at bounding box center [231, 570] width 187 height 42
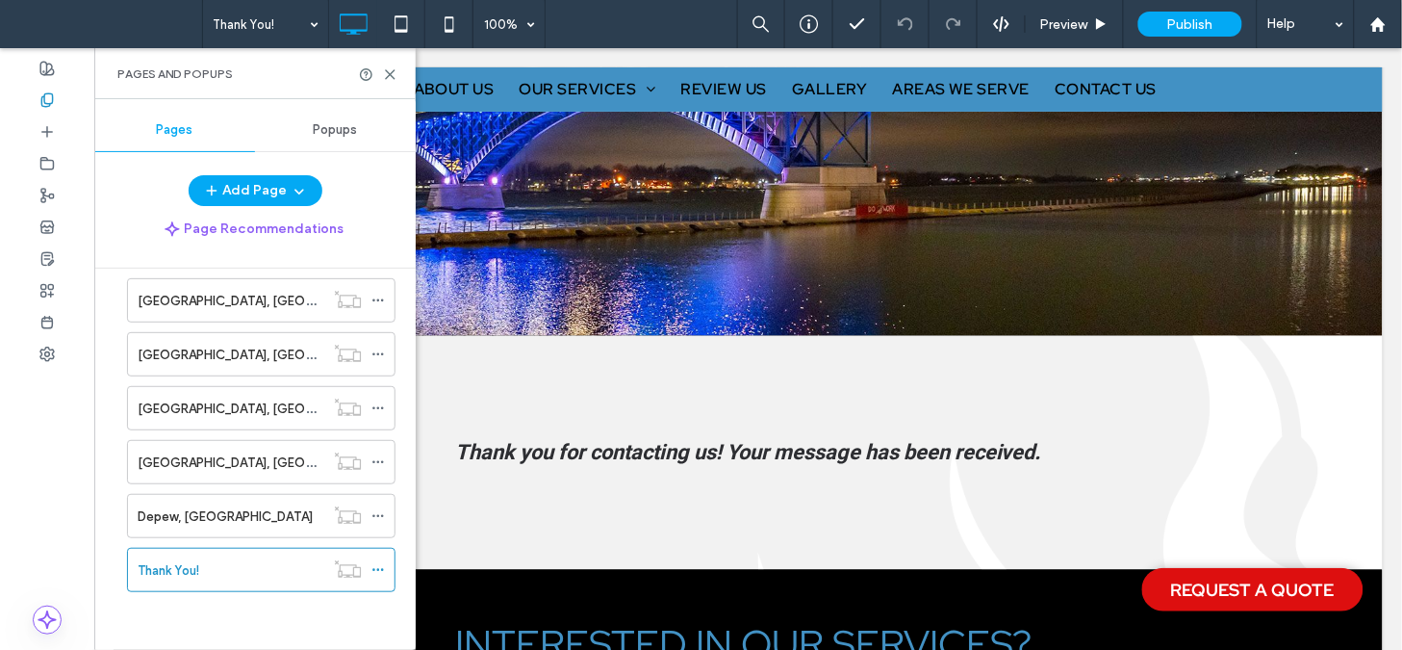
scroll to position [379, 0]
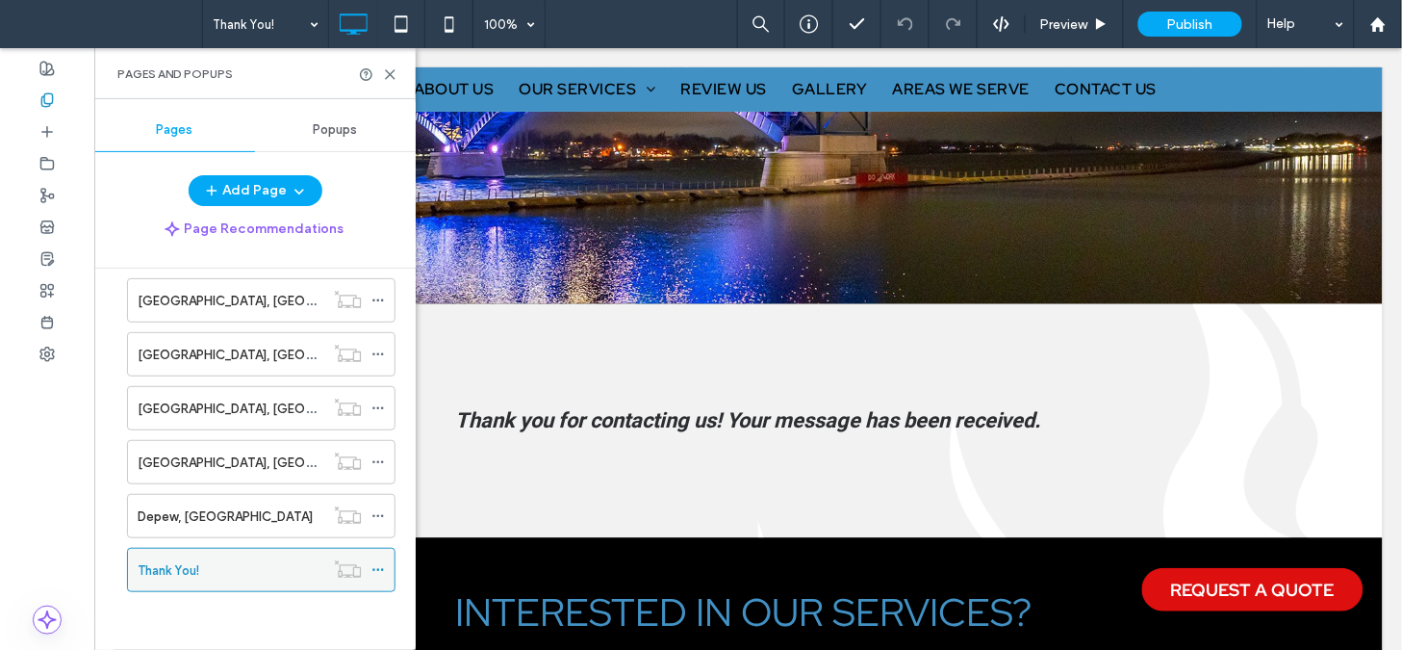
click at [373, 569] on icon at bounding box center [378, 569] width 13 height 13
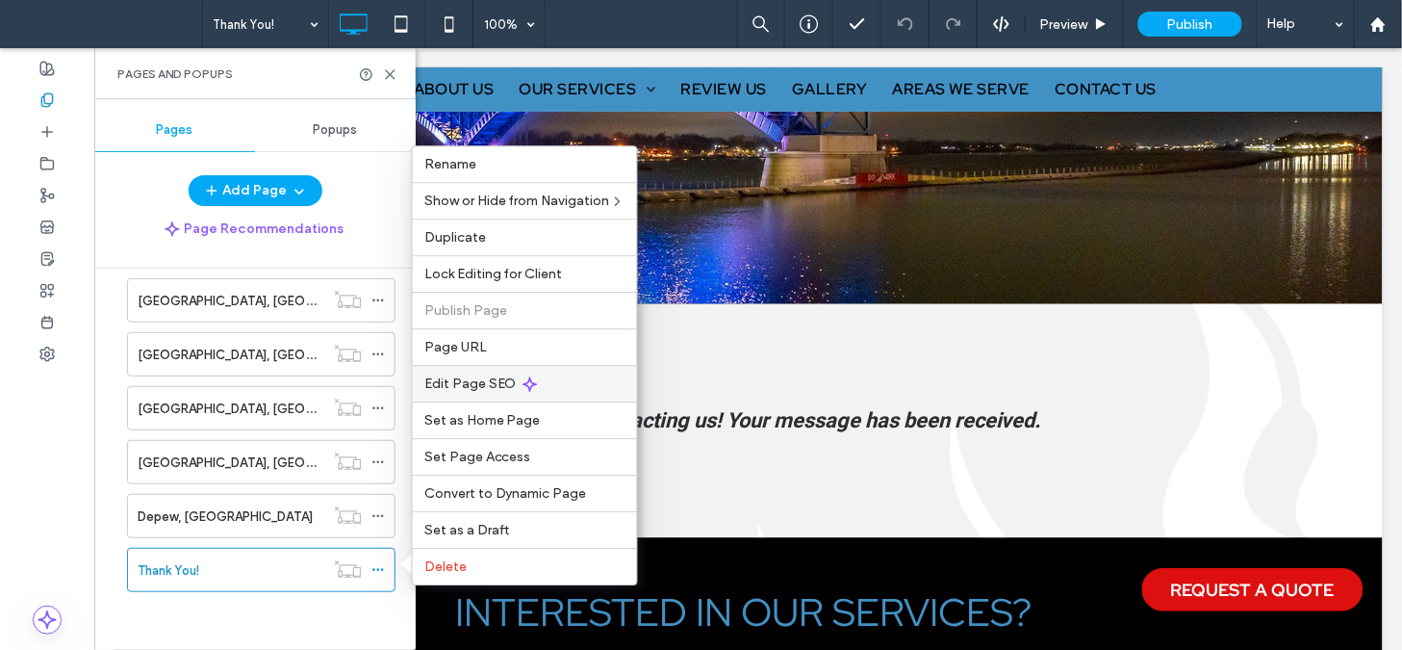
click at [496, 390] on span "Edit Page SEO" at bounding box center [470, 383] width 92 height 16
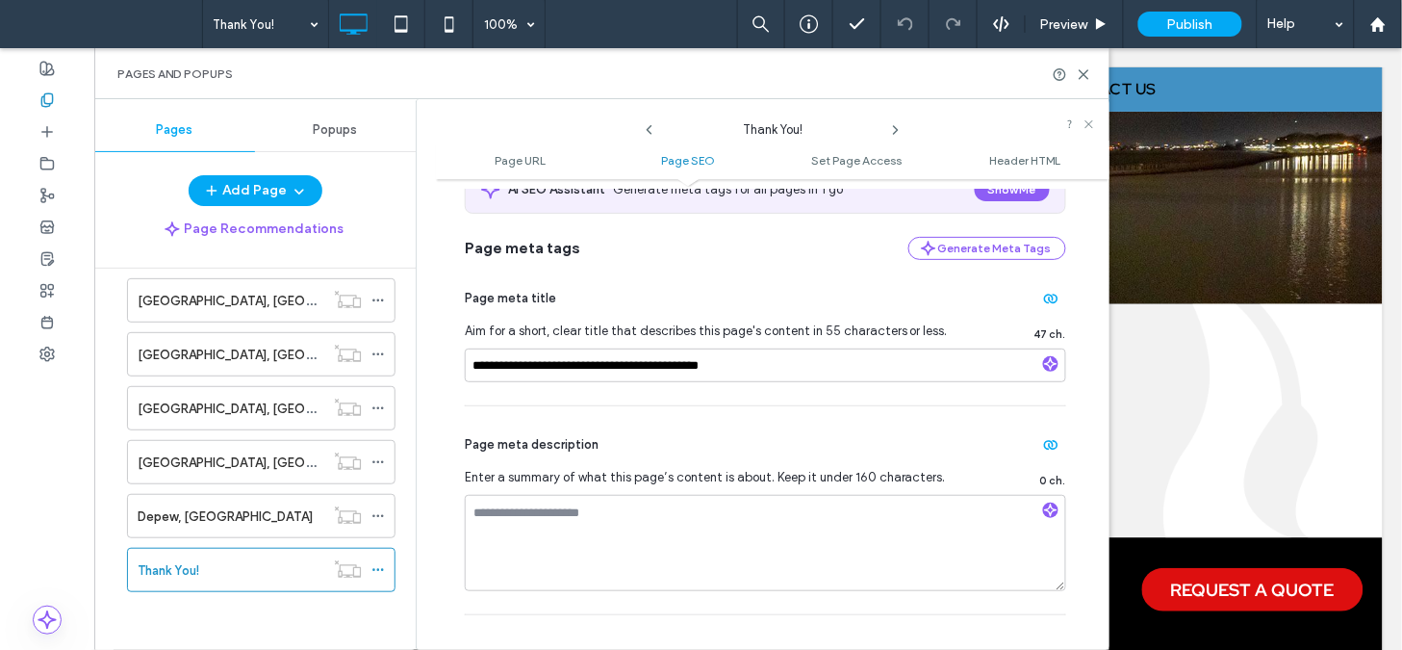
scroll to position [368, 0]
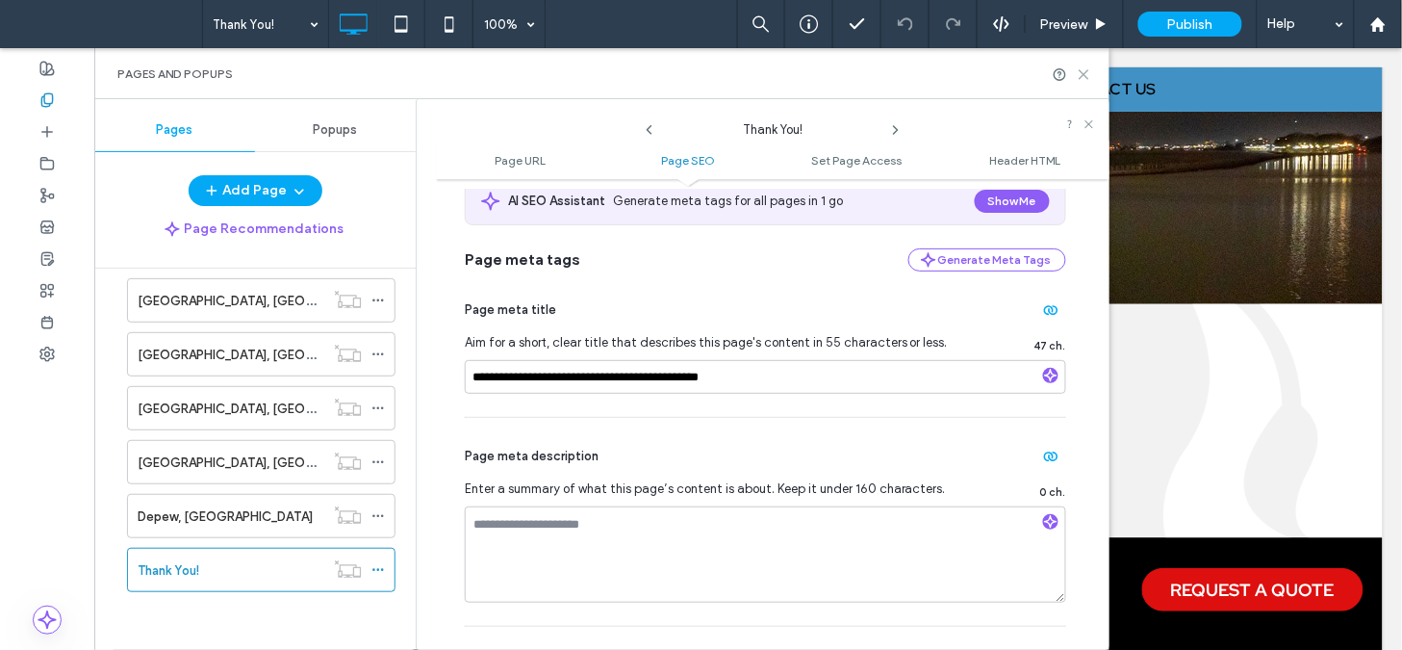
click at [1088, 81] on icon at bounding box center [1084, 74] width 14 height 14
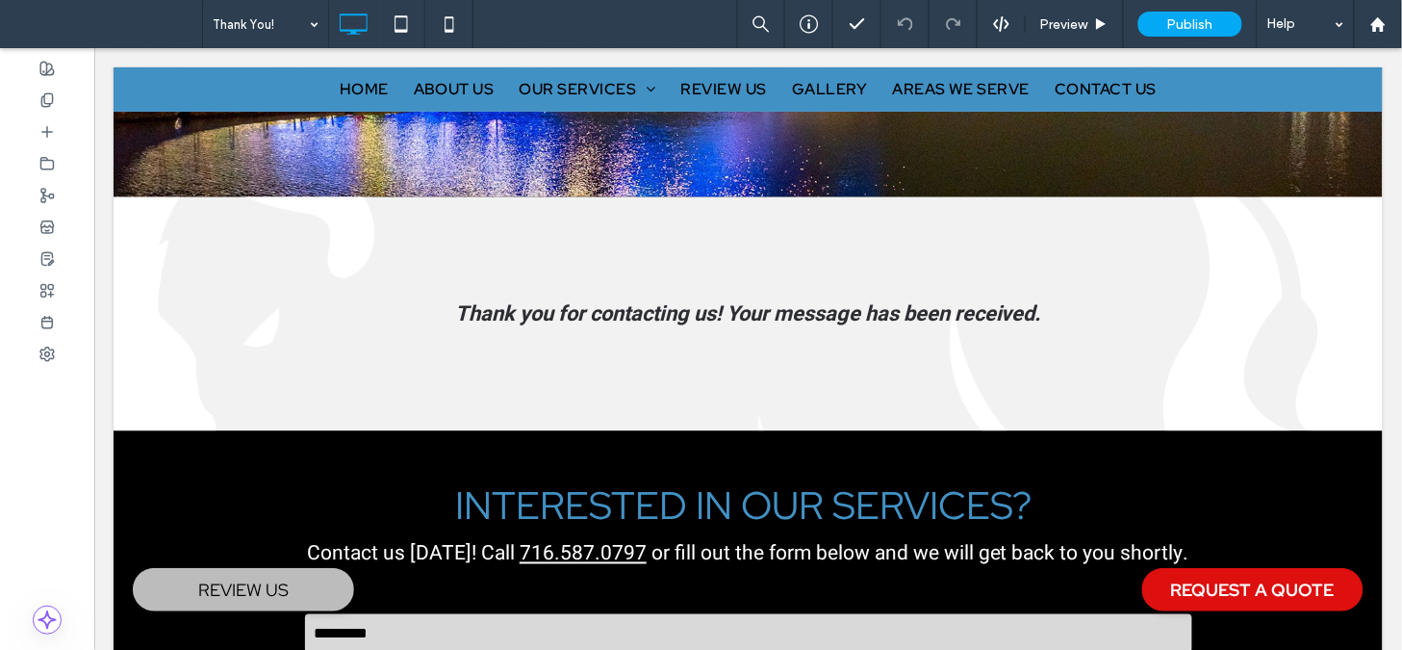
scroll to position [515, 0]
